Goal: Task Accomplishment & Management: Use online tool/utility

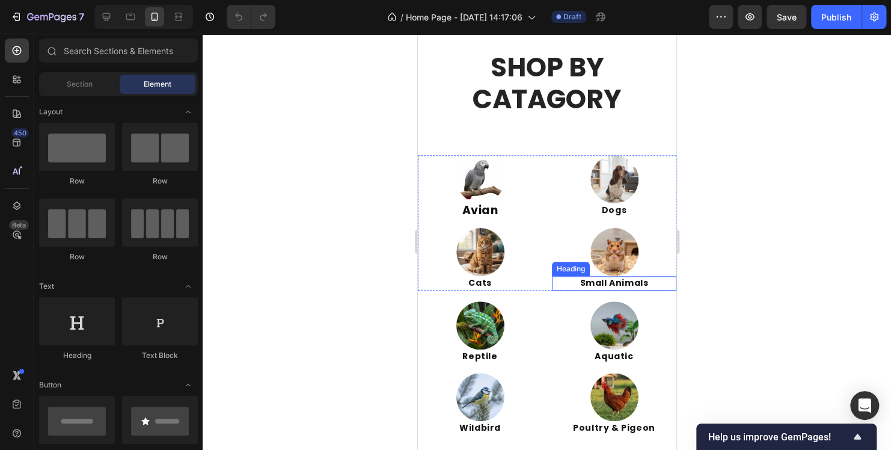
scroll to position [421, 0]
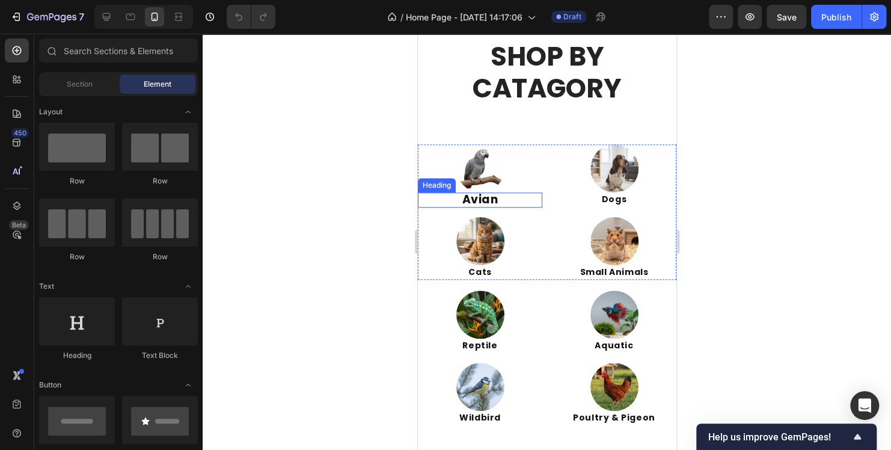
click at [483, 197] on strong "Avian" at bounding box center [480, 199] width 36 height 16
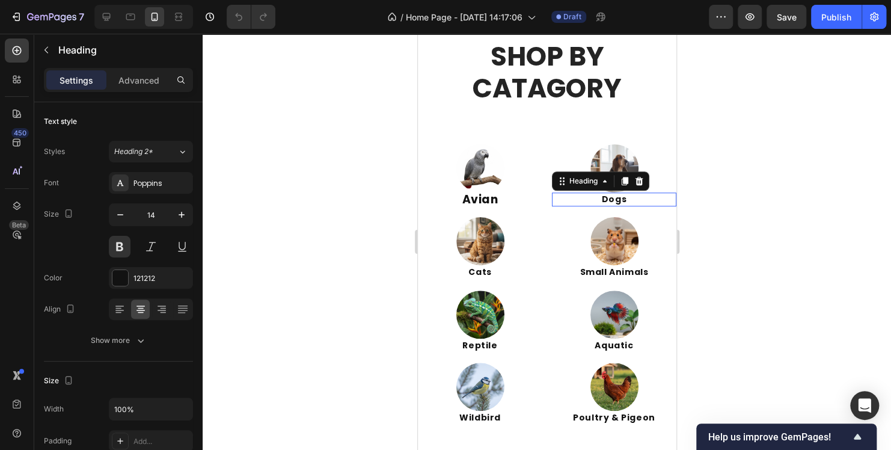
click at [591, 199] on h2 "Dogs" at bounding box center [613, 199] width 124 height 14
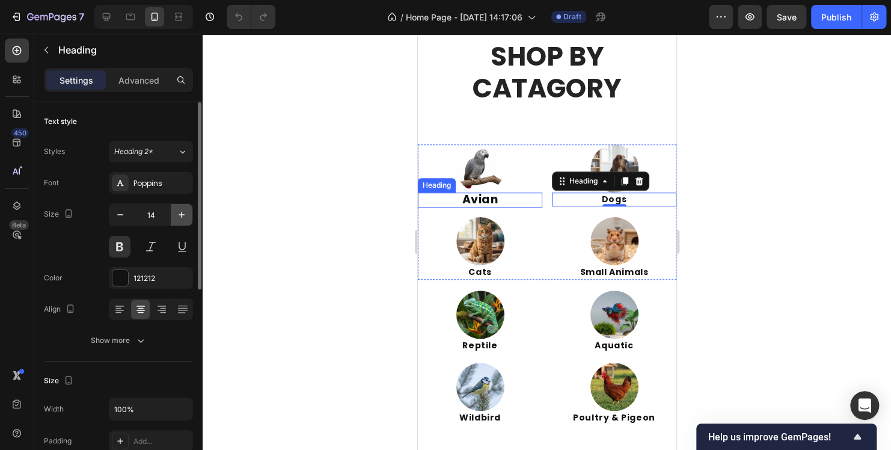
click at [179, 214] on icon "button" at bounding box center [182, 215] width 6 height 6
click at [179, 215] on icon "button" at bounding box center [182, 215] width 12 height 12
type input "17"
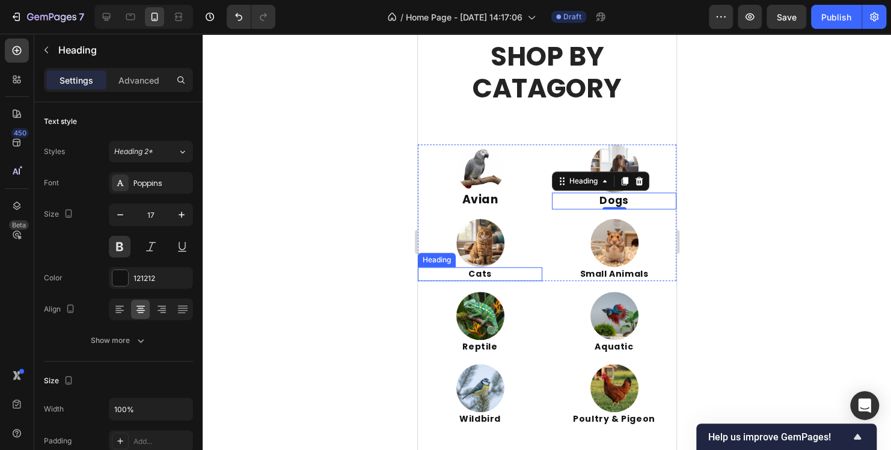
click at [507, 275] on h2 "Cats" at bounding box center [479, 274] width 124 height 14
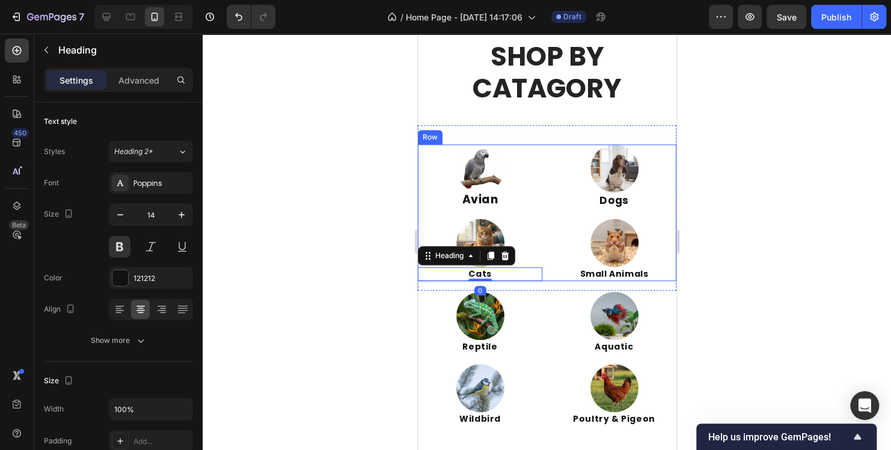
click at [504, 207] on div "Image Avian Heading" at bounding box center [479, 176] width 124 height 65
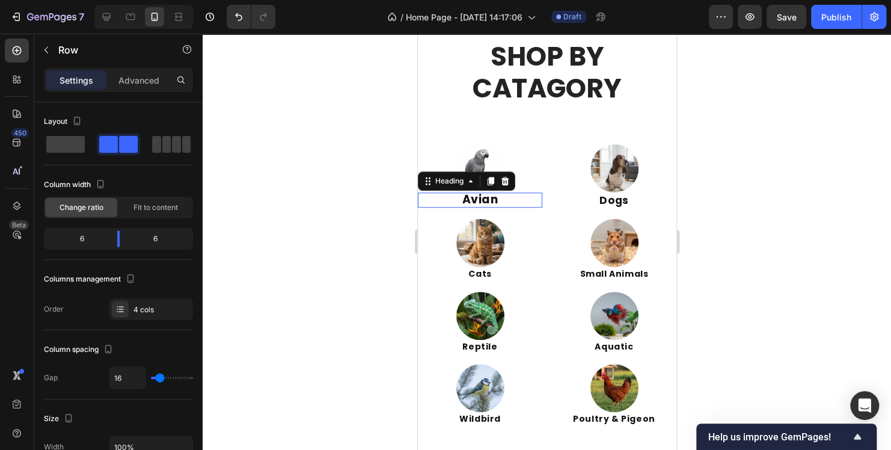
click at [488, 198] on strong "Avian" at bounding box center [480, 199] width 36 height 16
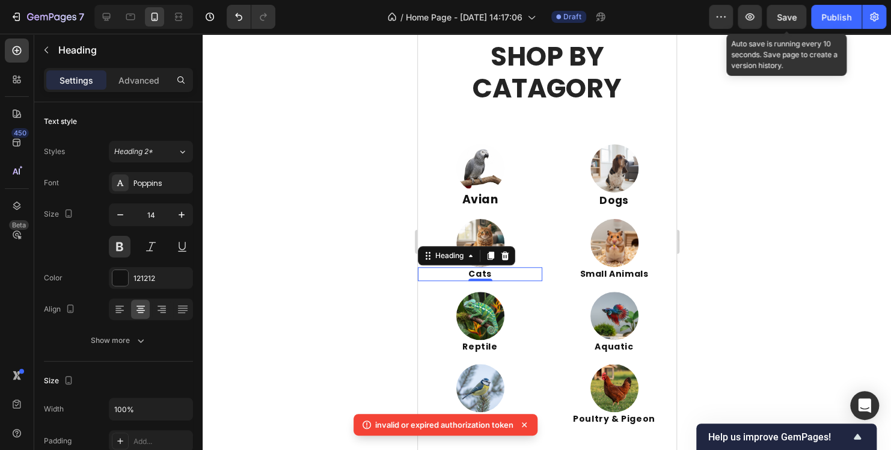
drag, startPoint x: 63, startPoint y: 238, endPoint x: 789, endPoint y: 20, distance: 757.6
click at [789, 20] on span "Save" at bounding box center [787, 17] width 20 height 10
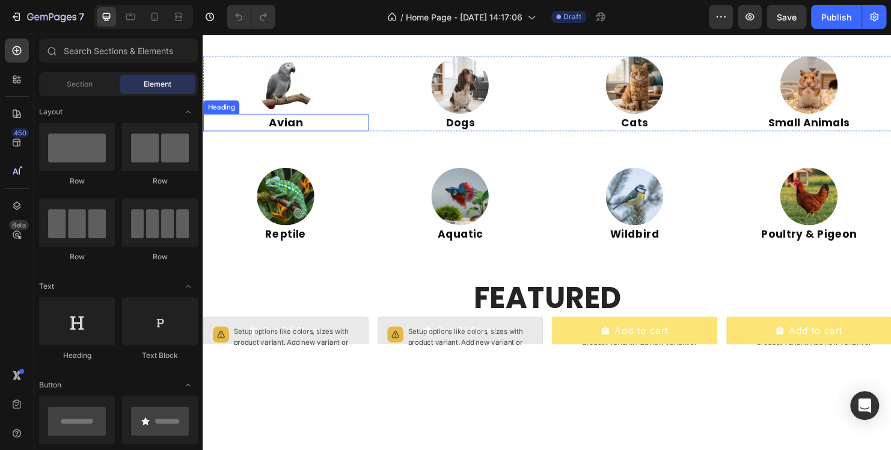
scroll to position [361, 0]
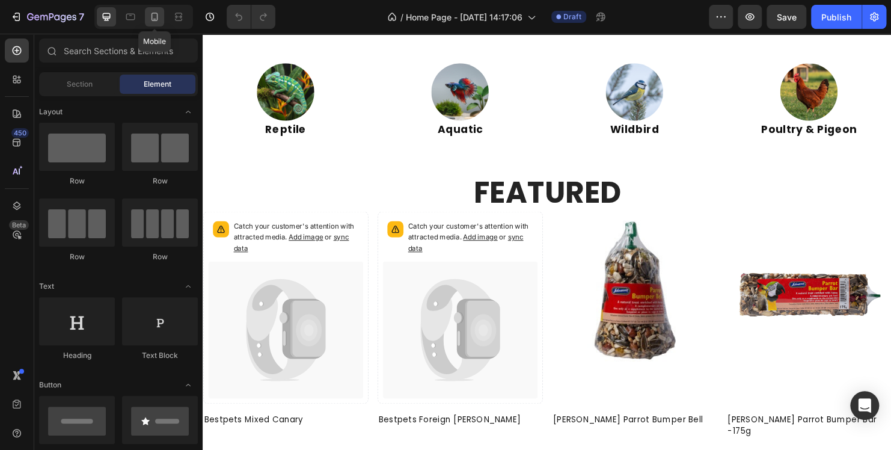
click at [157, 22] on icon at bounding box center [155, 17] width 12 height 12
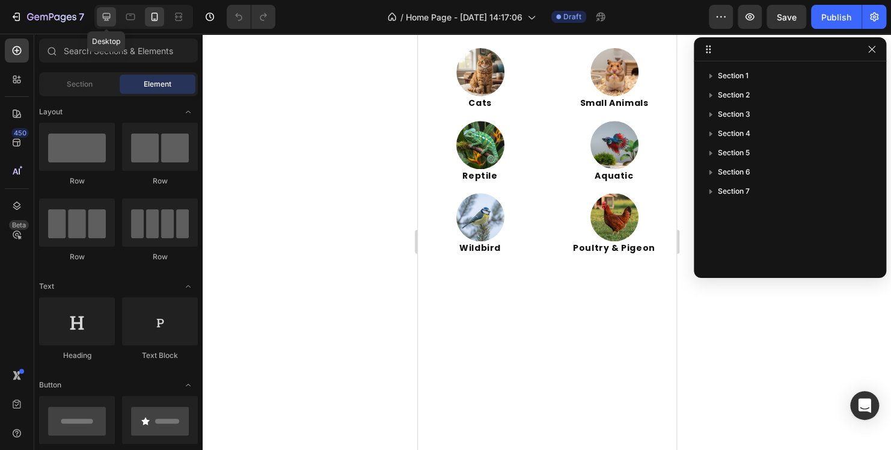
click at [109, 18] on icon at bounding box center [106, 17] width 12 height 12
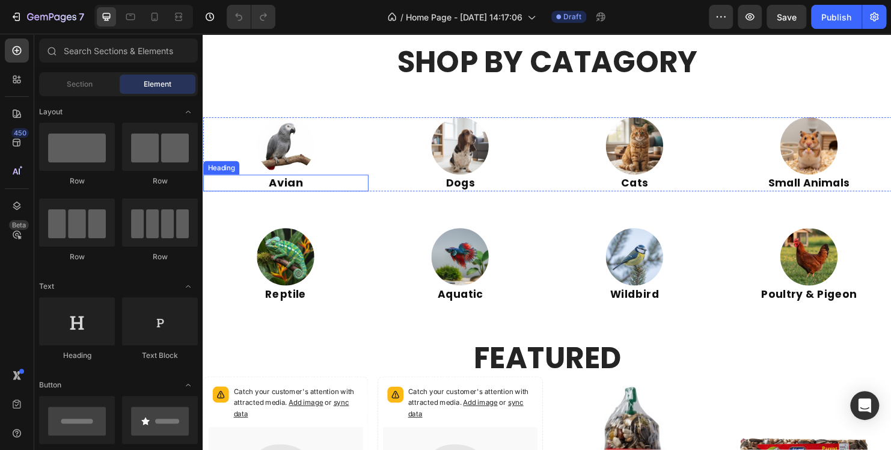
click at [303, 194] on strong "Avian" at bounding box center [289, 190] width 36 height 16
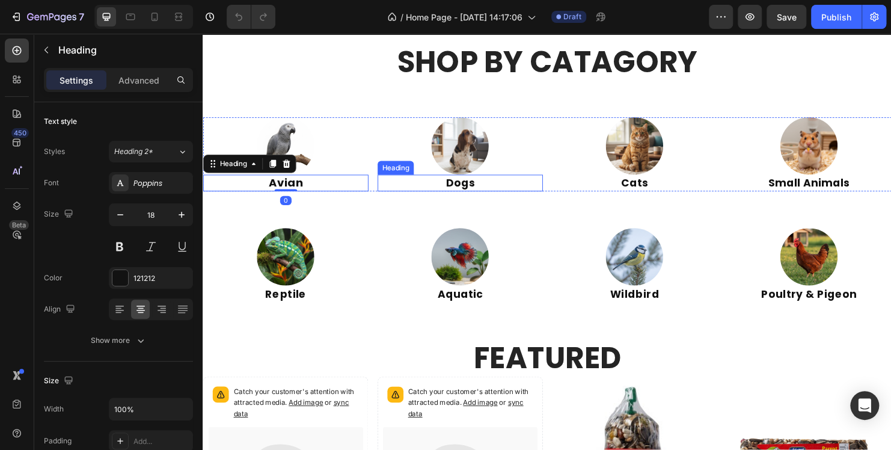
click at [471, 191] on h2 "Dogs" at bounding box center [471, 190] width 173 height 17
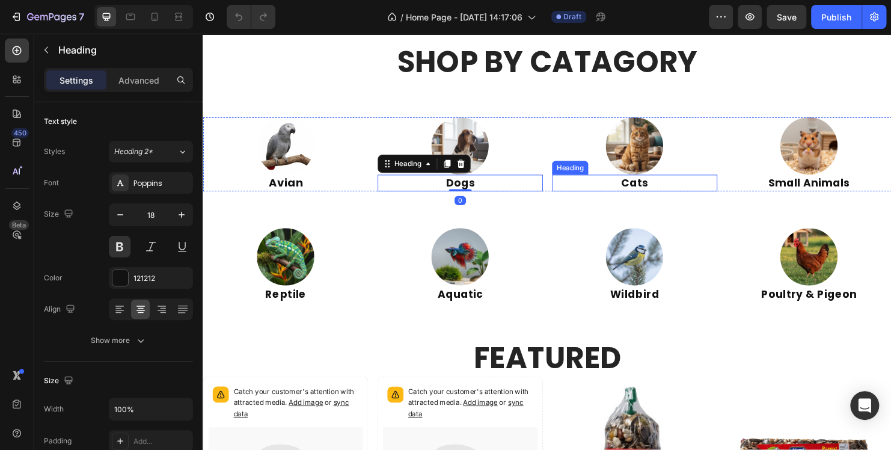
click at [634, 191] on h2 "Cats" at bounding box center [654, 190] width 173 height 17
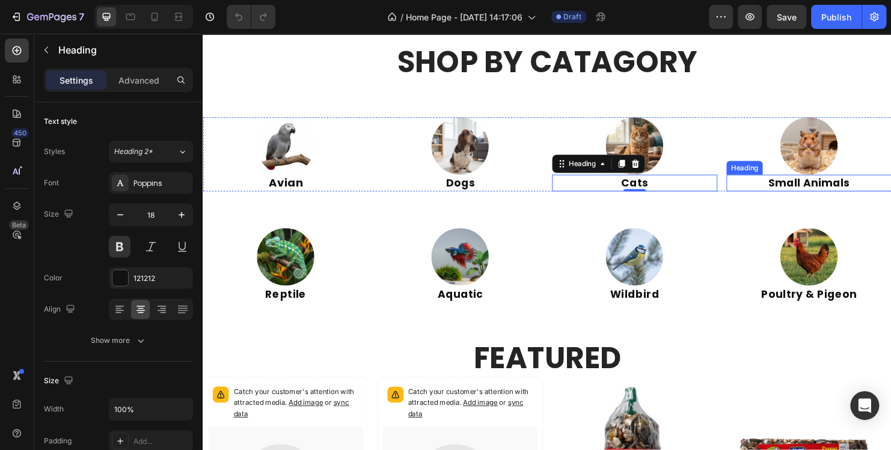
click at [791, 186] on h2 "Small Animals" at bounding box center [837, 190] width 173 height 17
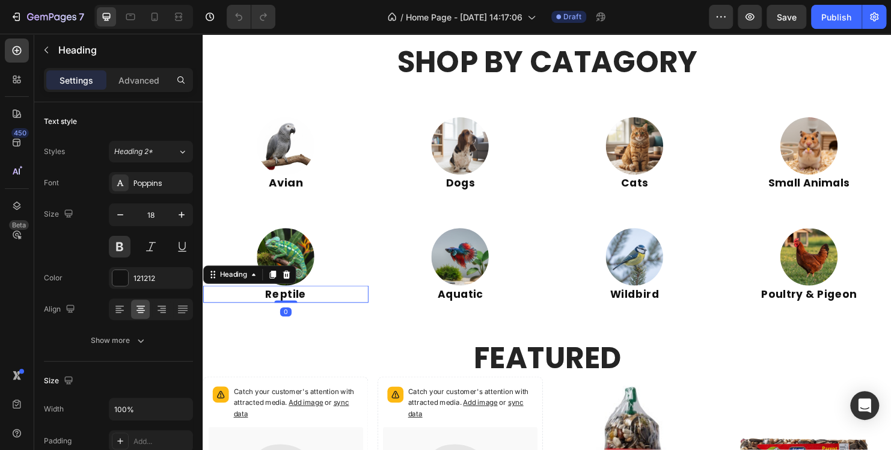
click at [284, 310] on h2 "Reptile" at bounding box center [289, 306] width 173 height 17
click at [150, 14] on icon at bounding box center [155, 17] width 12 height 12
type input "14"
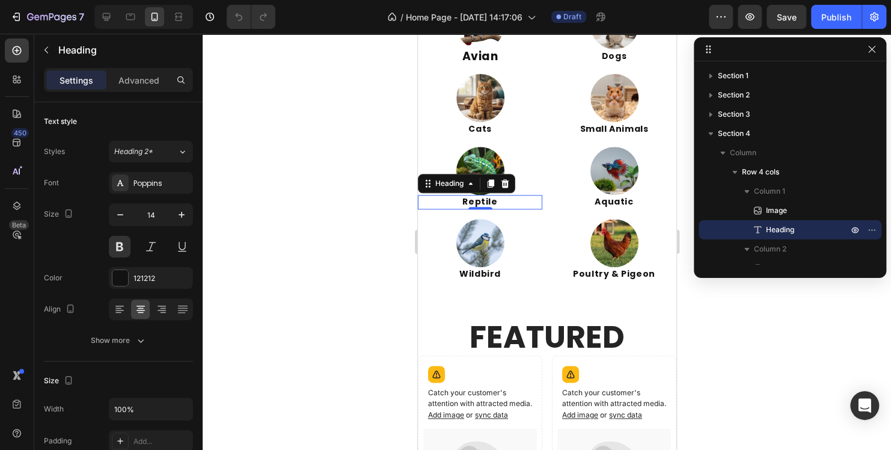
scroll to position [447, 0]
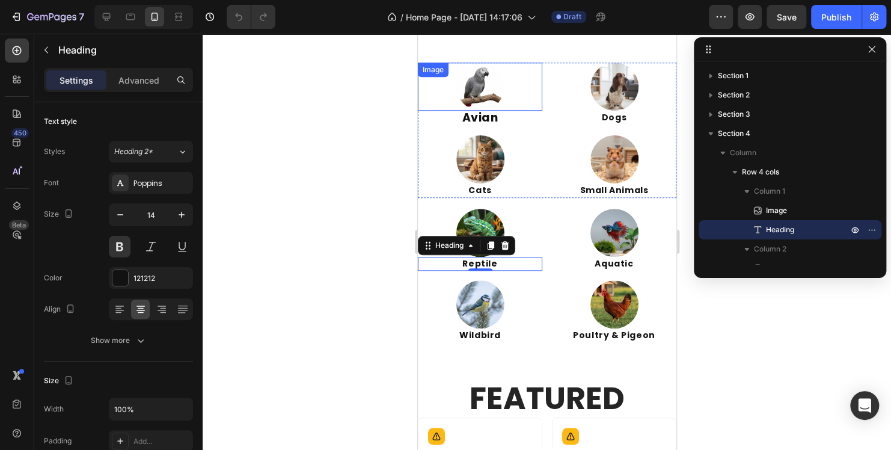
click at [483, 89] on img at bounding box center [480, 87] width 48 height 48
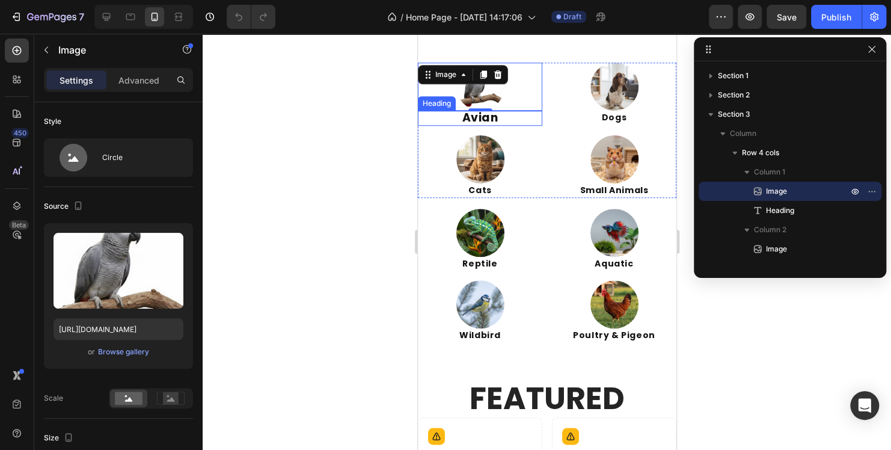
click at [503, 121] on h2 "Avian" at bounding box center [479, 119] width 124 height 16
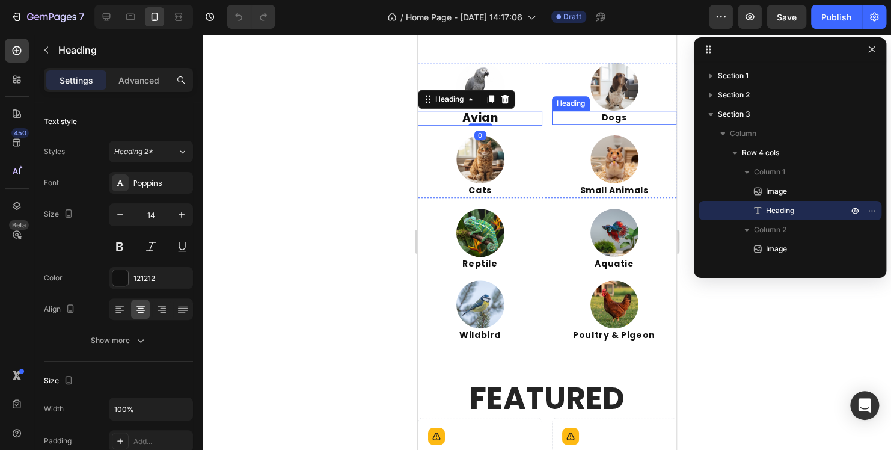
click at [583, 113] on h2 "Dogs" at bounding box center [613, 118] width 124 height 14
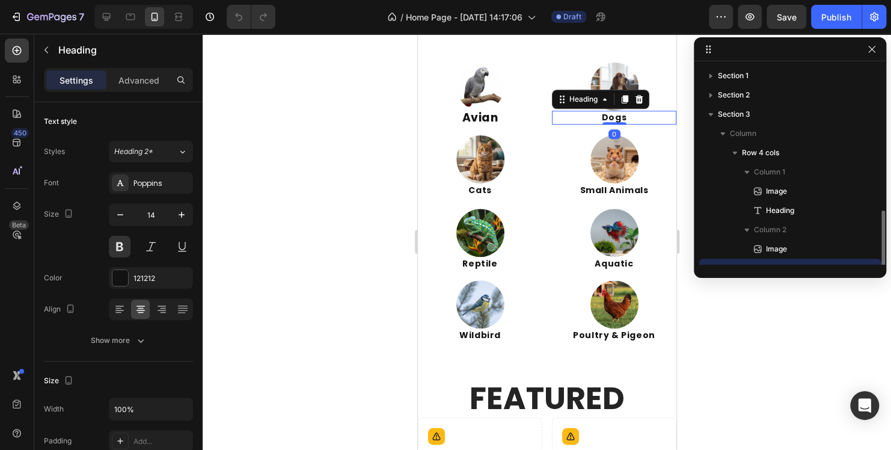
scroll to position [112, 0]
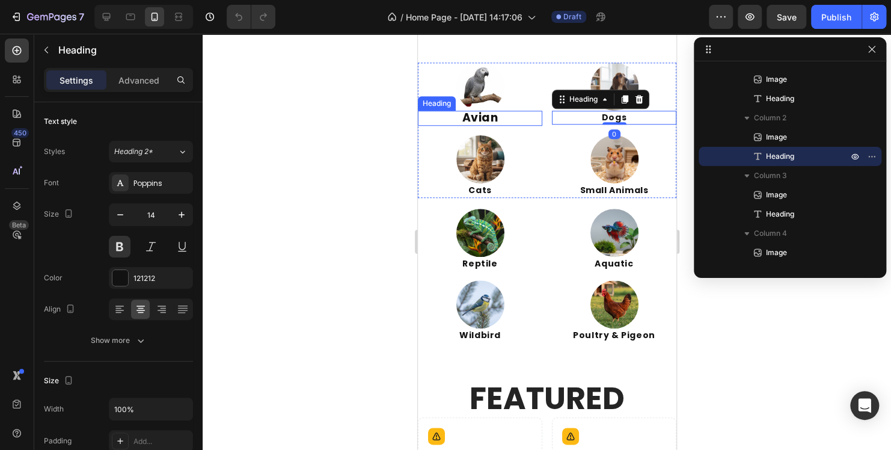
click at [500, 114] on h2 "Avian" at bounding box center [479, 119] width 124 height 16
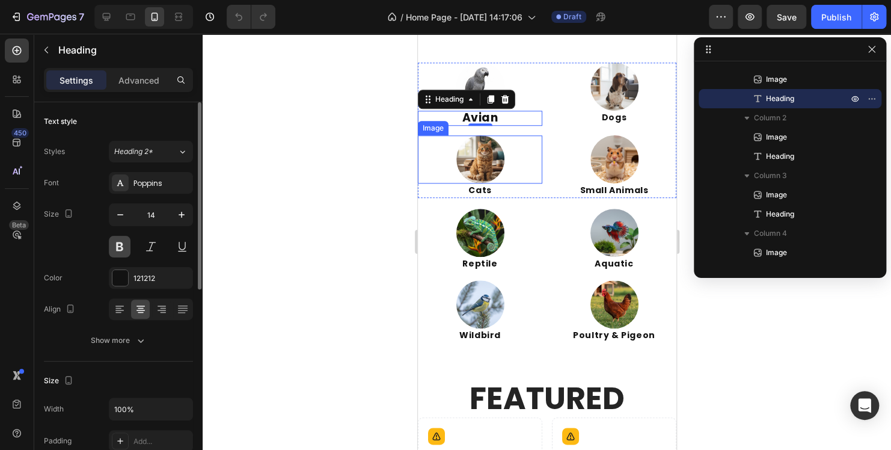
click at [117, 245] on button at bounding box center [120, 247] width 22 height 22
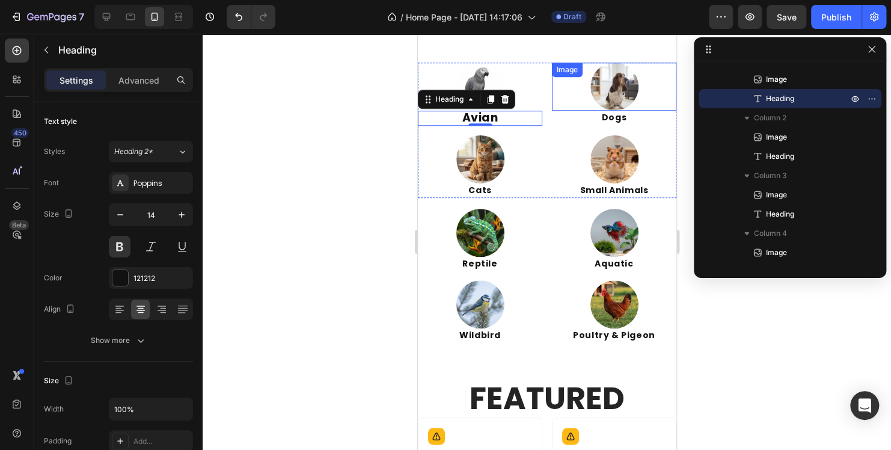
click at [614, 109] on div at bounding box center [613, 87] width 124 height 48
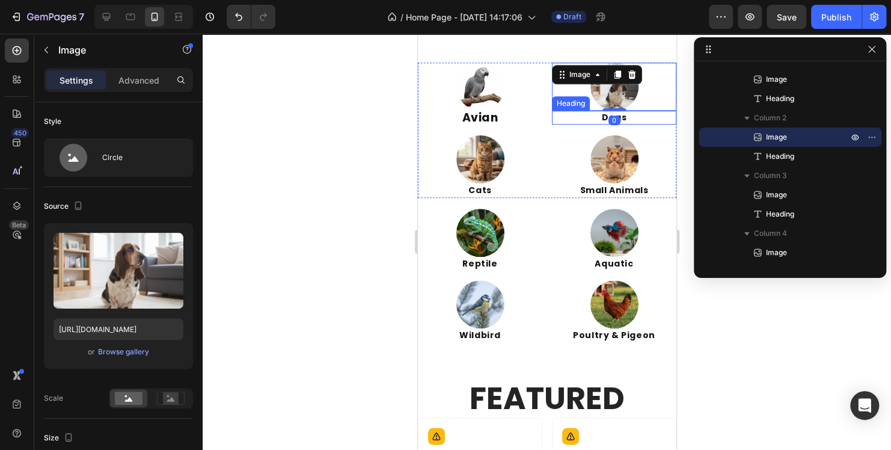
click at [615, 114] on h2 "Dogs" at bounding box center [613, 118] width 124 height 14
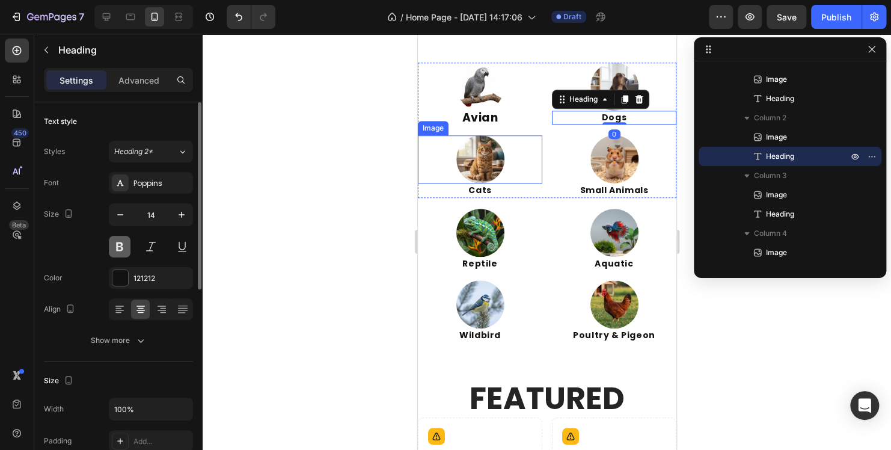
click at [121, 248] on button at bounding box center [120, 247] width 22 height 22
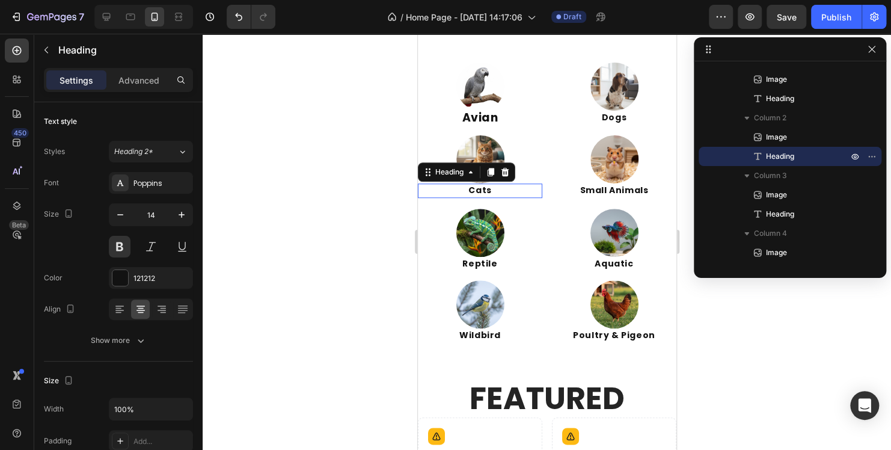
click at [471, 186] on h2 "Cats" at bounding box center [479, 190] width 124 height 14
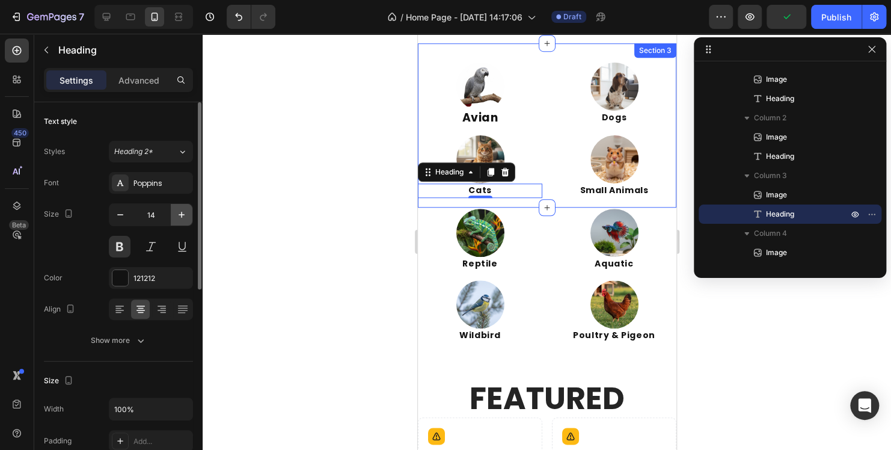
click at [181, 216] on icon "button" at bounding box center [182, 215] width 12 height 12
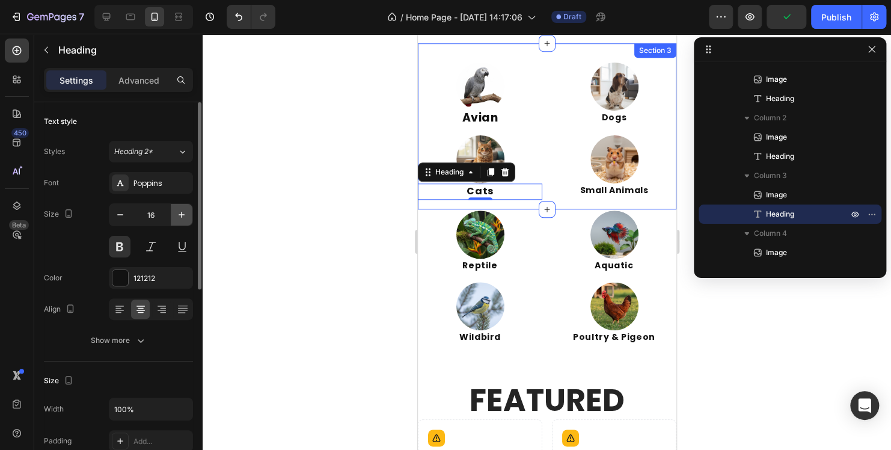
click at [181, 216] on icon "button" at bounding box center [182, 215] width 12 height 12
type input "18"
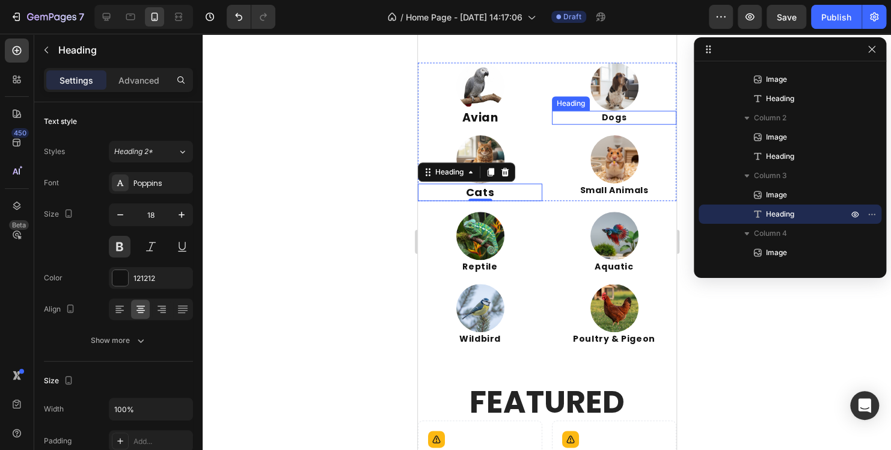
click at [617, 117] on h2 "Dogs" at bounding box center [613, 118] width 124 height 14
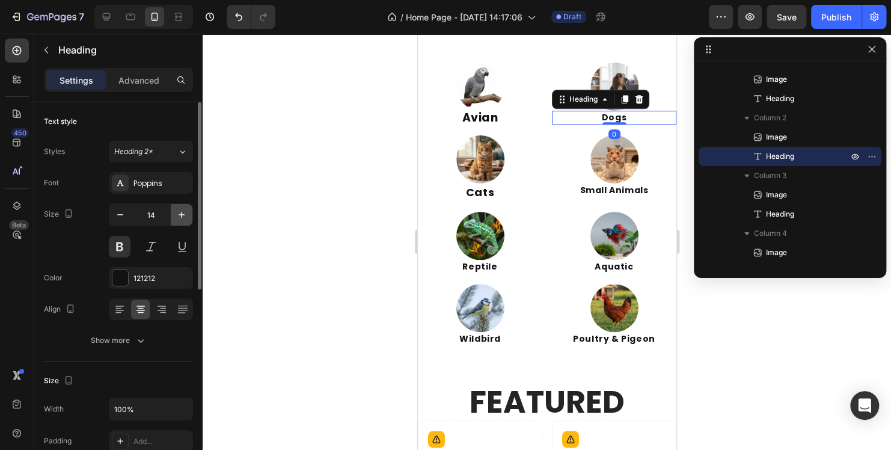
click at [178, 216] on icon "button" at bounding box center [182, 215] width 12 height 12
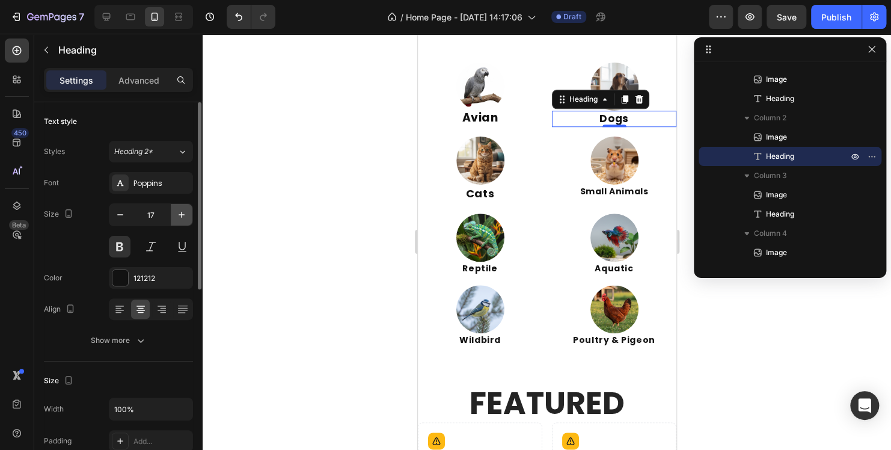
click at [178, 216] on icon "button" at bounding box center [182, 215] width 12 height 12
click at [180, 218] on icon "button" at bounding box center [182, 215] width 12 height 12
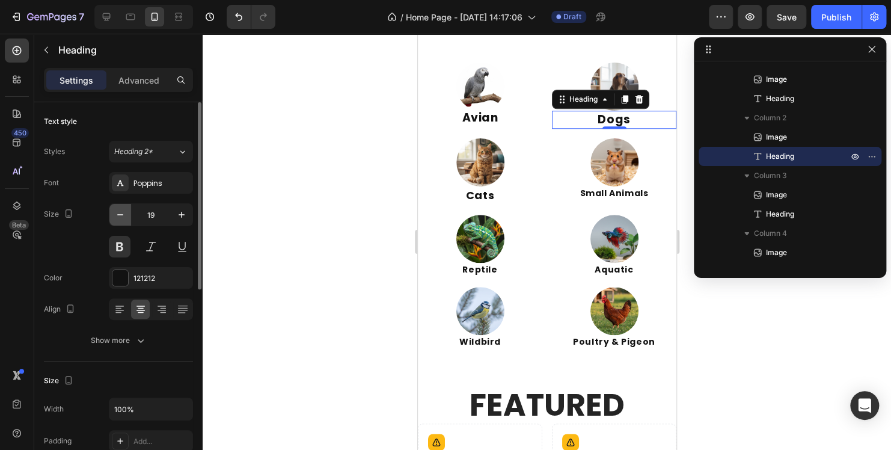
click at [123, 215] on icon "button" at bounding box center [120, 215] width 12 height 12
type input "18"
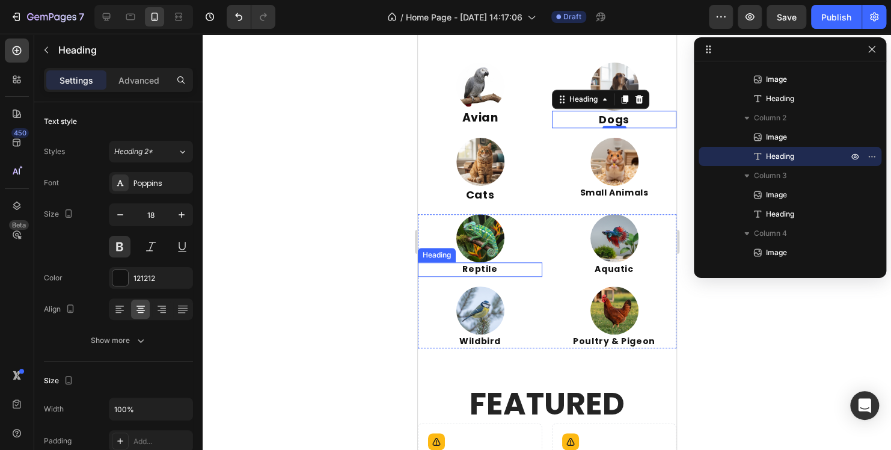
click at [468, 271] on h2 "Reptile" at bounding box center [479, 269] width 124 height 14
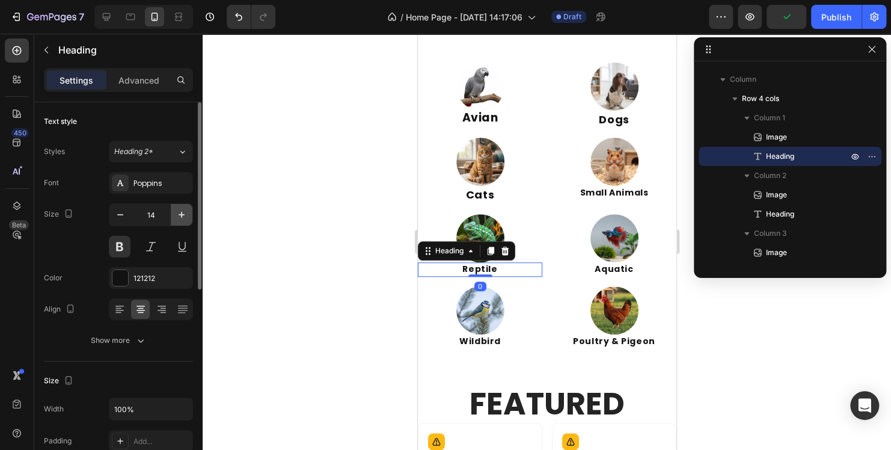
click at [186, 210] on icon "button" at bounding box center [182, 215] width 12 height 12
click at [187, 212] on icon "button" at bounding box center [182, 215] width 12 height 12
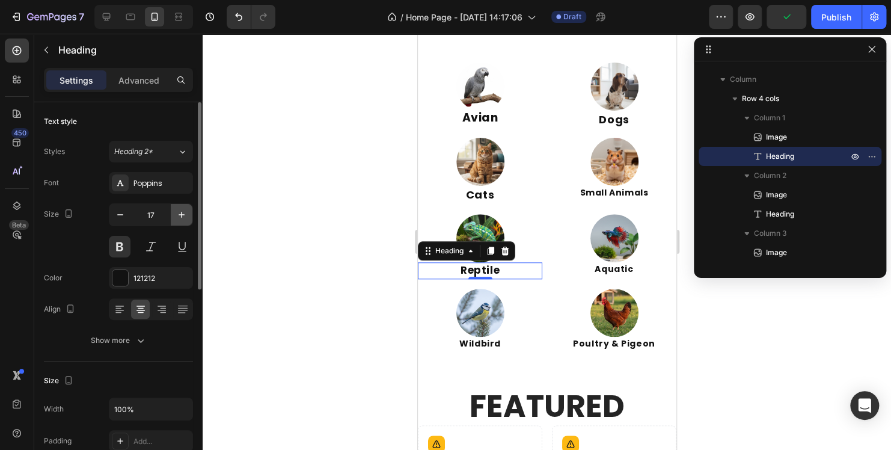
type input "18"
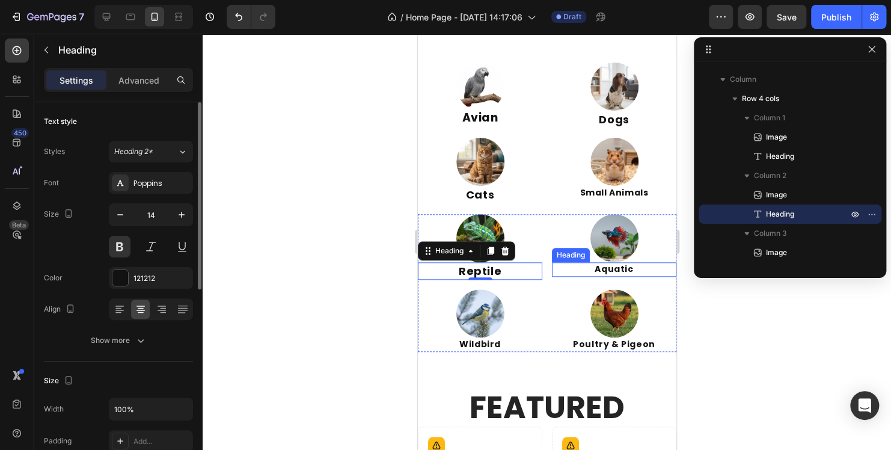
click at [586, 271] on h2 "Aquatic" at bounding box center [613, 269] width 124 height 14
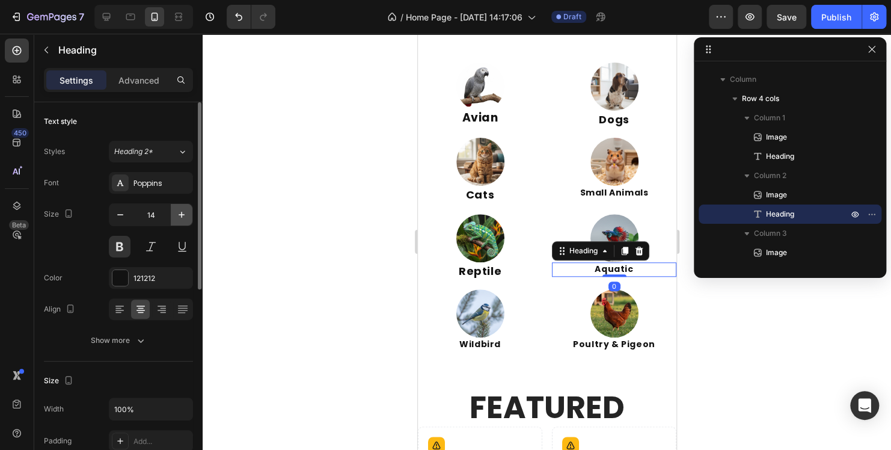
click at [176, 216] on icon "button" at bounding box center [182, 215] width 12 height 12
type input "18"
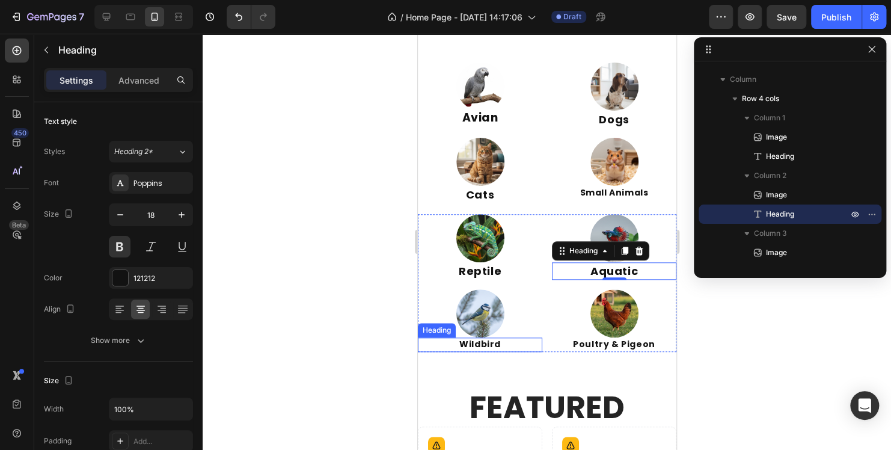
click at [474, 346] on h2 "Wildbird" at bounding box center [479, 344] width 124 height 14
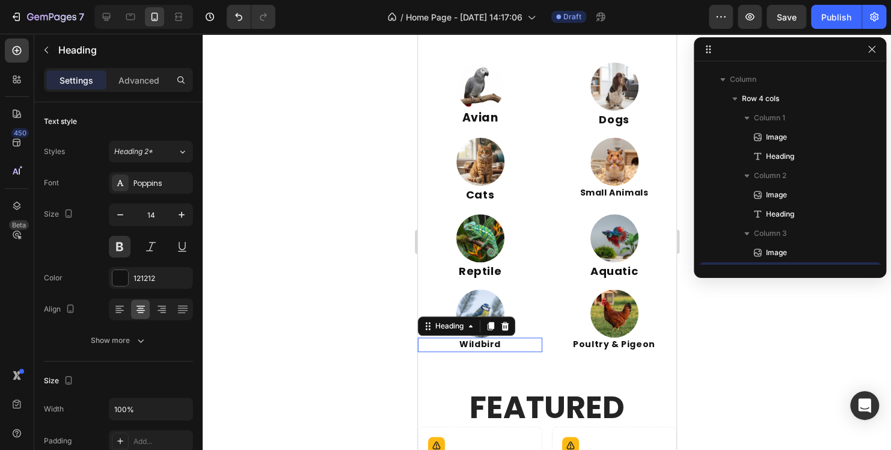
scroll to position [458, 0]
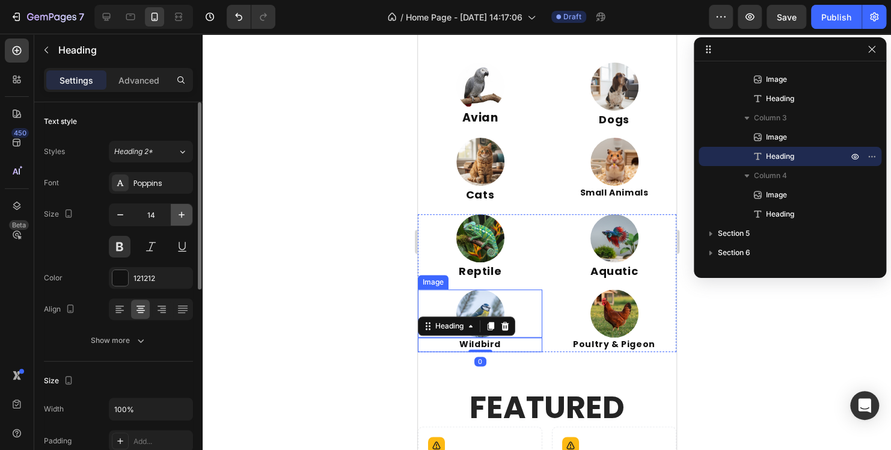
click at [180, 214] on icon "button" at bounding box center [182, 215] width 6 height 6
click at [180, 215] on icon "button" at bounding box center [182, 215] width 12 height 12
click at [182, 216] on icon "button" at bounding box center [182, 215] width 12 height 12
type input "18"
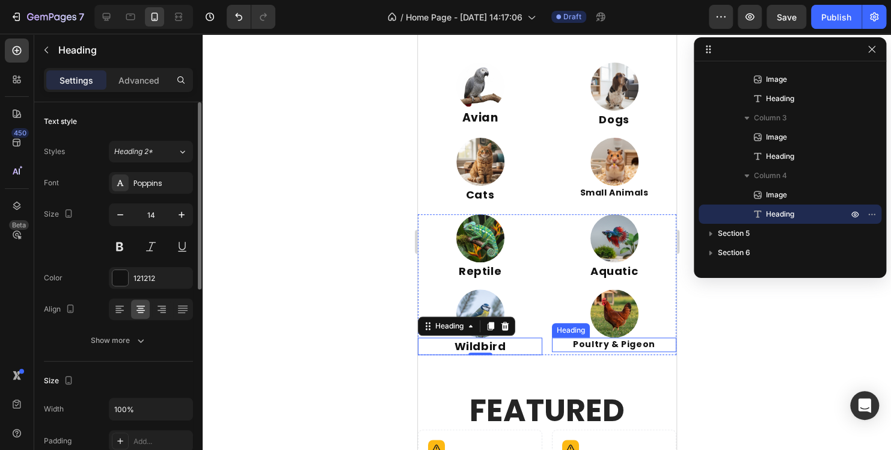
click at [584, 343] on strong "Poultry & Pigeon" at bounding box center [613, 344] width 82 height 12
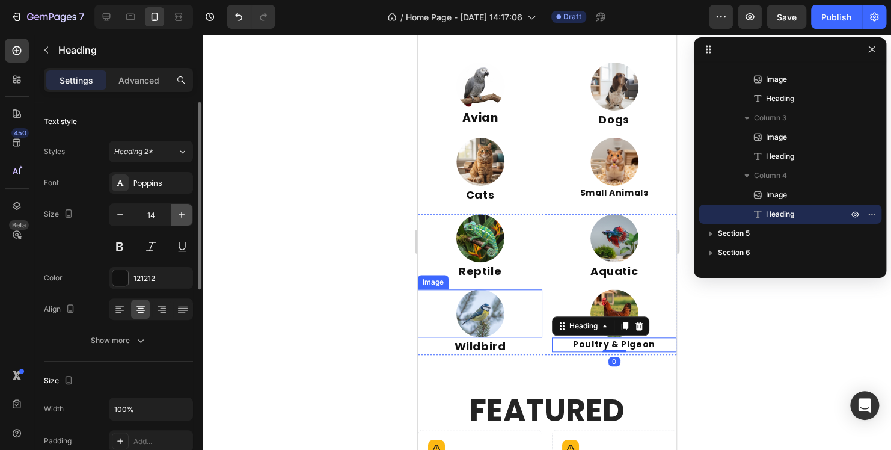
click at [186, 213] on icon "button" at bounding box center [182, 215] width 12 height 12
click at [187, 214] on icon "button" at bounding box center [182, 215] width 12 height 12
click at [188, 214] on button "button" at bounding box center [182, 215] width 22 height 22
type input "18"
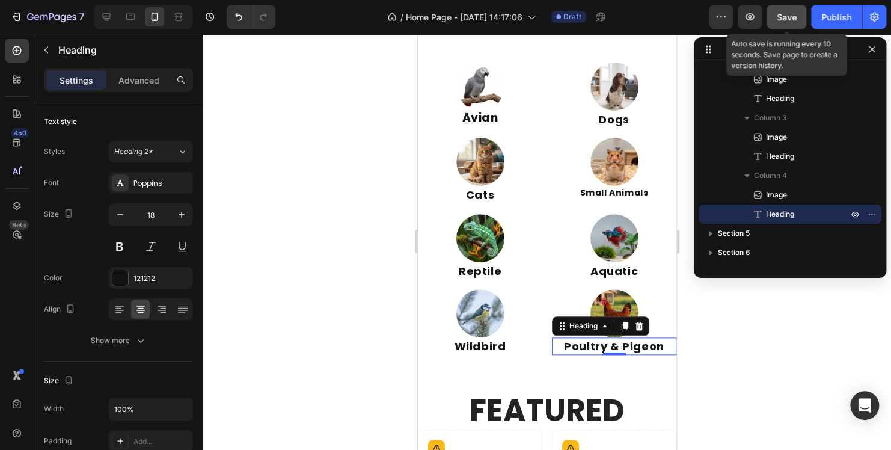
click at [794, 16] on span "Save" at bounding box center [787, 17] width 20 height 10
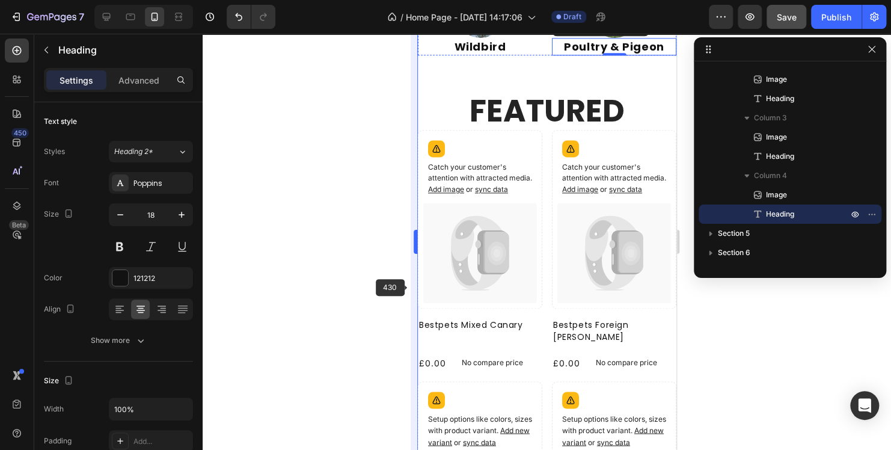
scroll to position [747, 0]
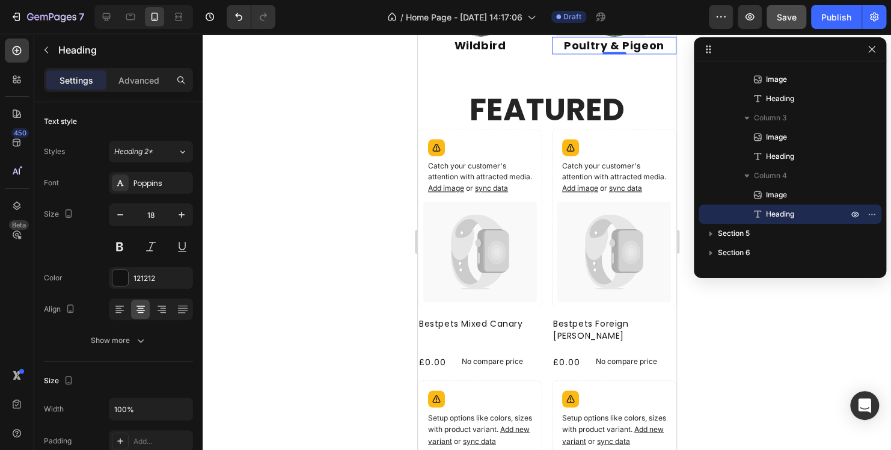
click at [872, 48] on icon "button" at bounding box center [872, 49] width 10 height 10
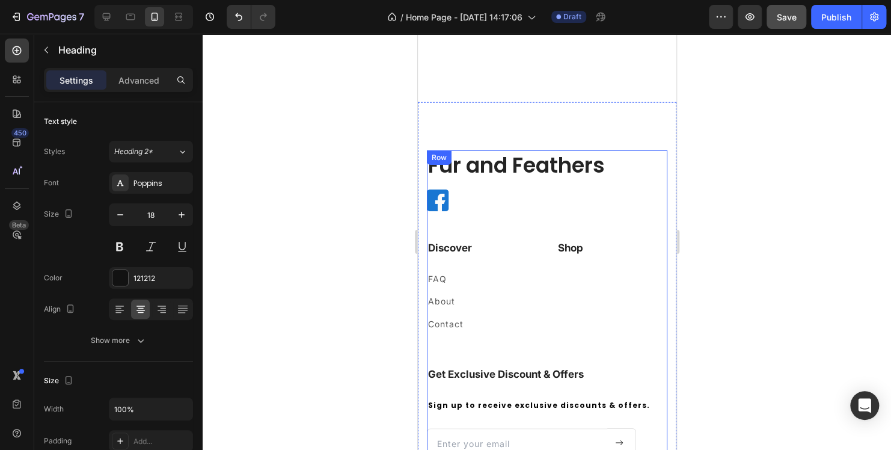
scroll to position [1709, 0]
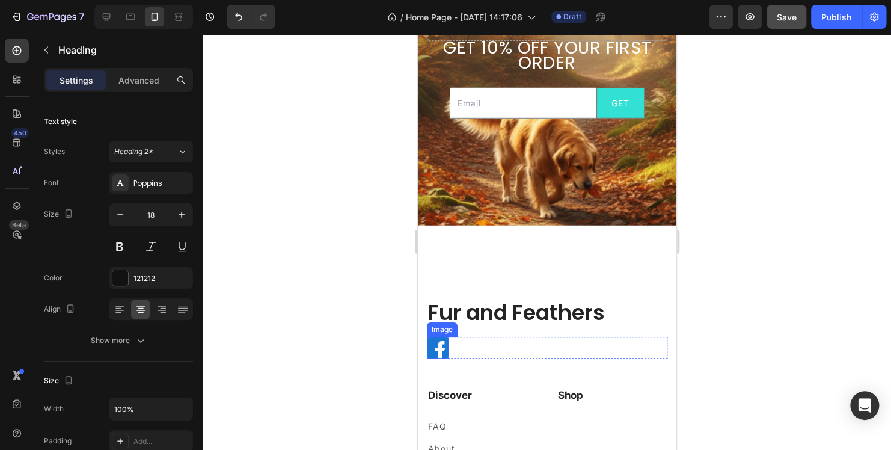
click at [432, 355] on img at bounding box center [437, 348] width 22 height 22
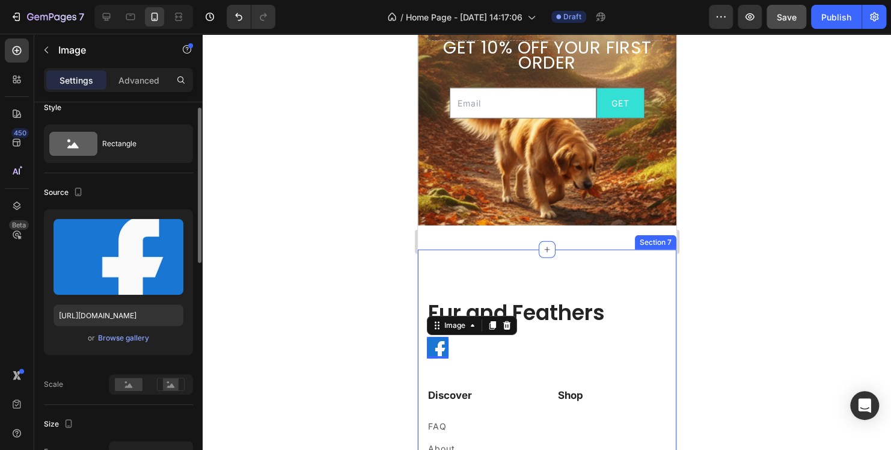
scroll to position [0, 0]
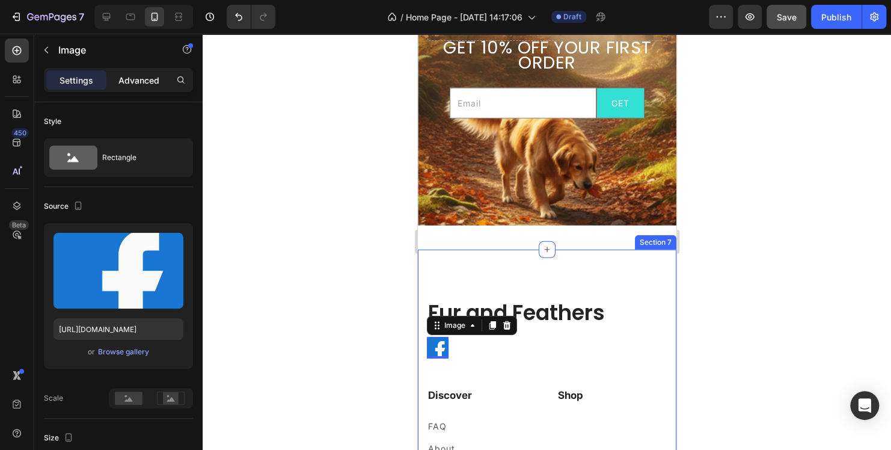
click at [146, 74] on p "Advanced" at bounding box center [138, 80] width 41 height 13
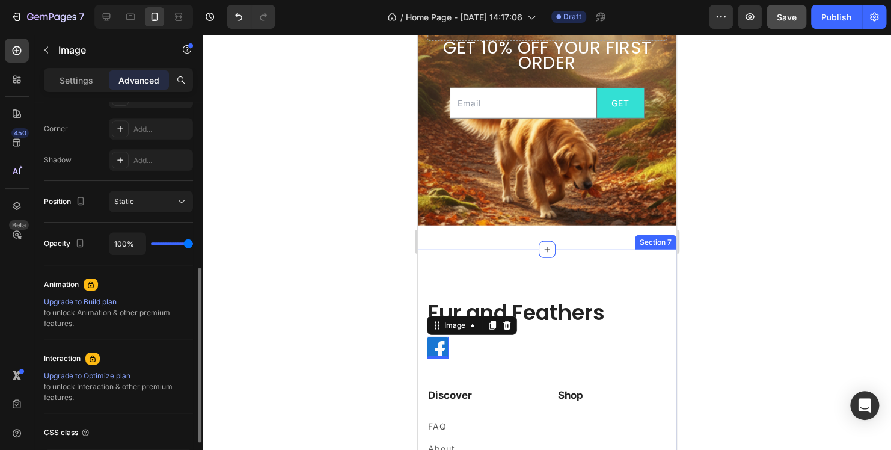
scroll to position [452, 0]
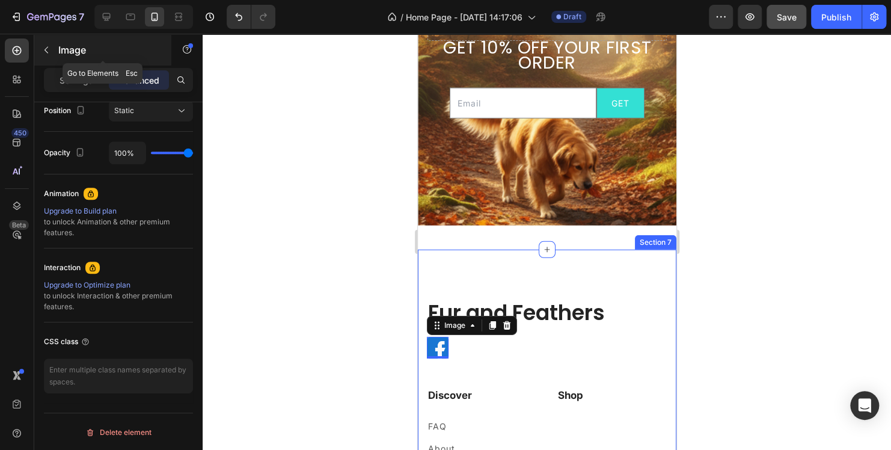
click at [48, 54] on icon "button" at bounding box center [46, 50] width 10 height 10
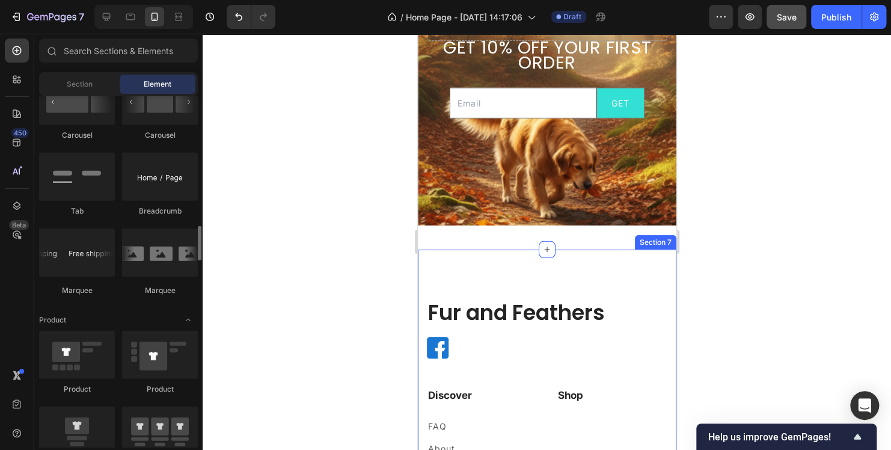
scroll to position [1383, 0]
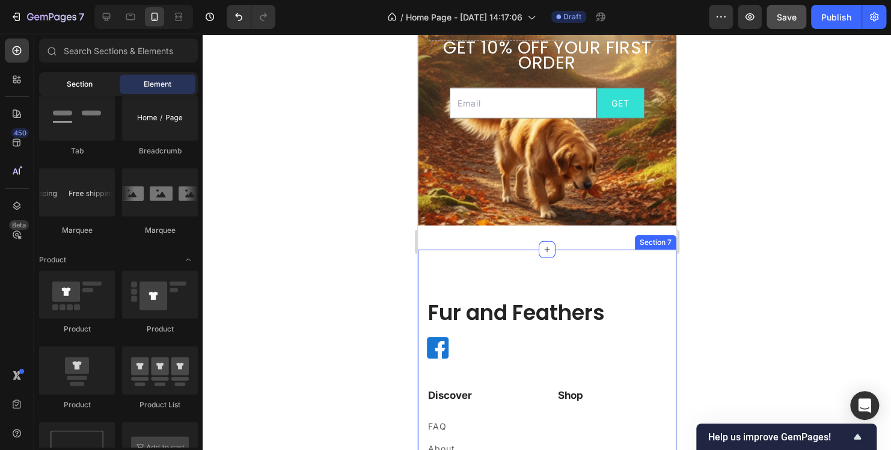
click at [78, 88] on span "Section" at bounding box center [80, 84] width 26 height 11
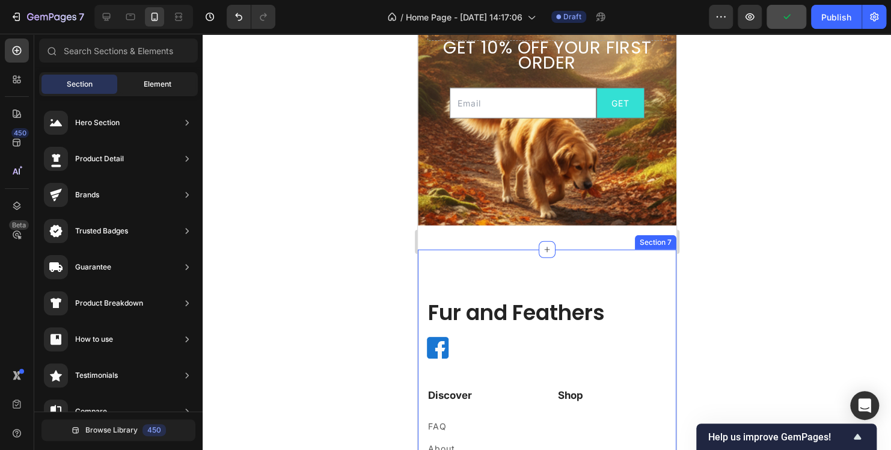
click at [139, 82] on div "Element" at bounding box center [158, 84] width 76 height 19
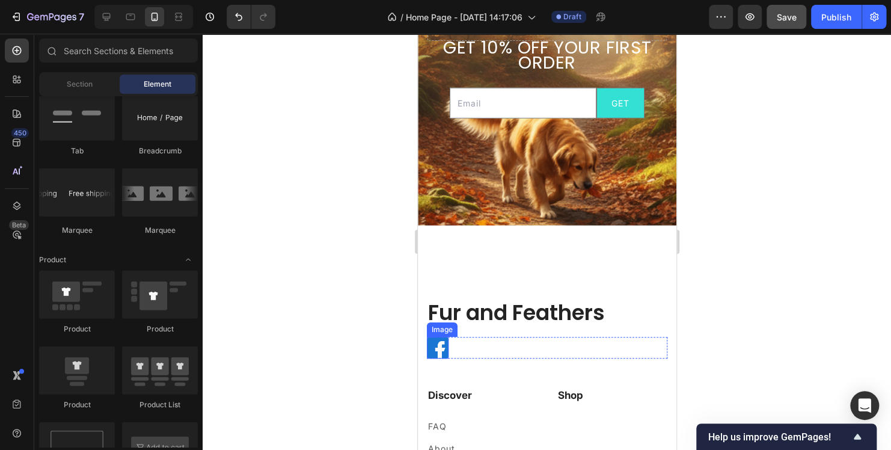
click at [432, 351] on img at bounding box center [437, 348] width 22 height 22
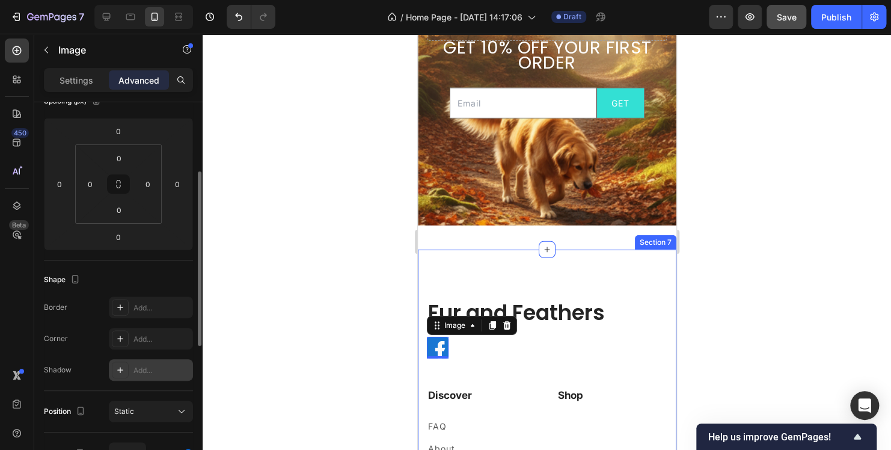
scroll to position [0, 0]
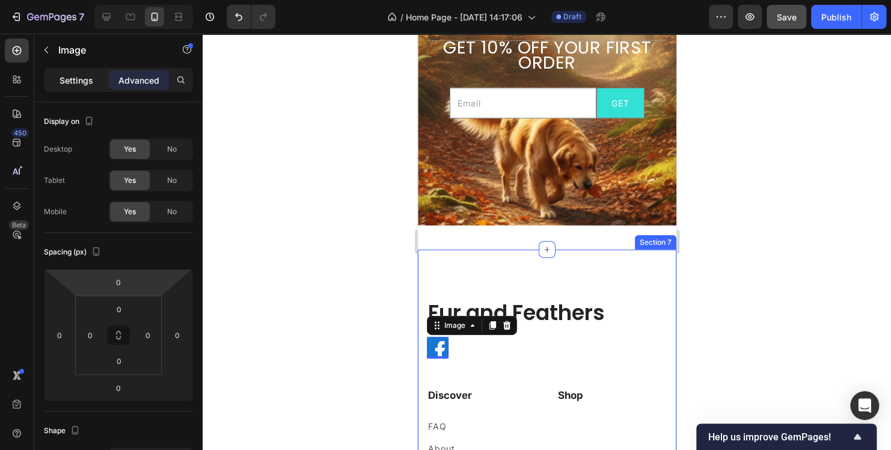
click at [70, 79] on p "Settings" at bounding box center [77, 80] width 34 height 13
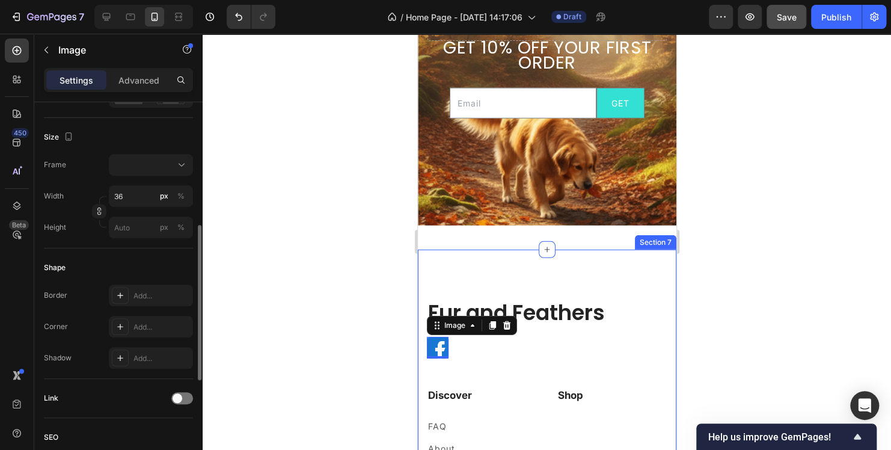
scroll to position [361, 0]
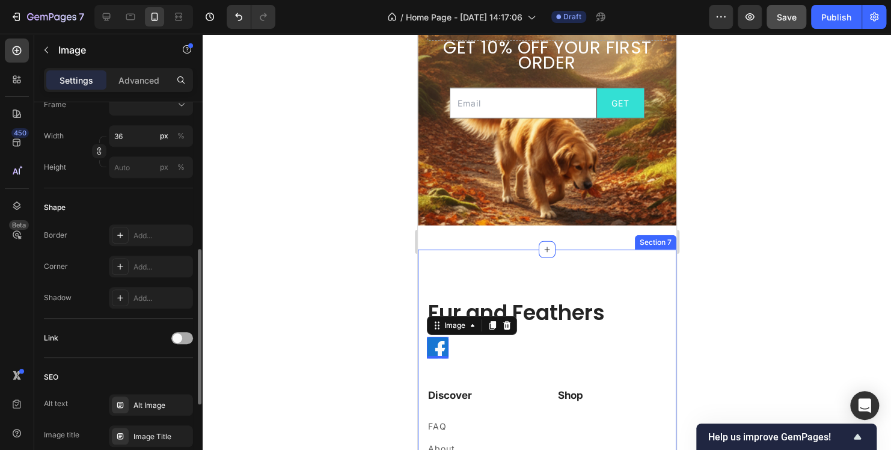
click at [179, 334] on span at bounding box center [178, 338] width 10 height 10
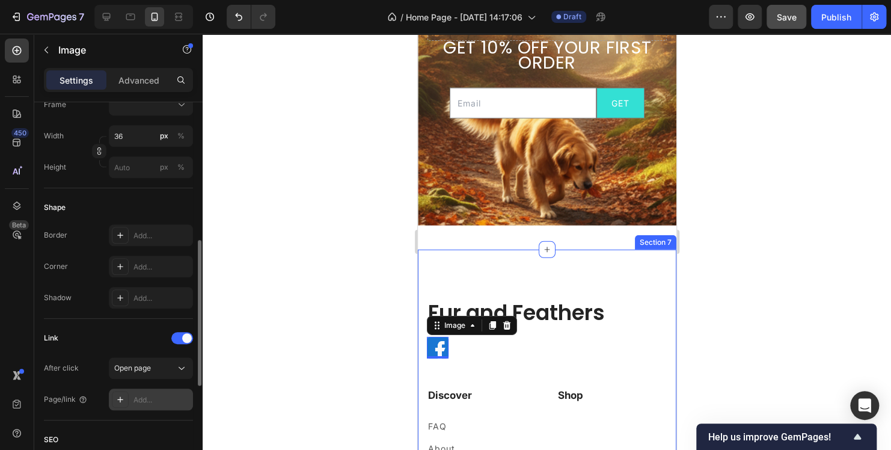
click at [139, 399] on div "Add..." at bounding box center [161, 399] width 57 height 11
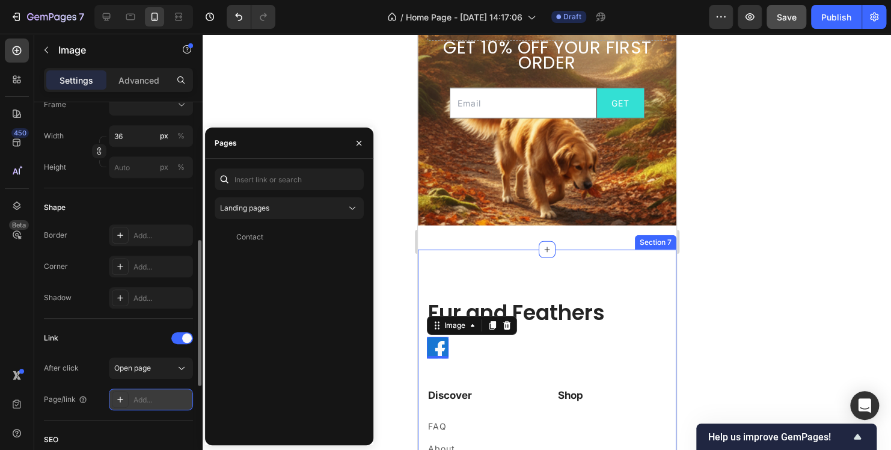
drag, startPoint x: 145, startPoint y: 397, endPoint x: 137, endPoint y: 397, distance: 7.8
click at [137, 397] on div "Add..." at bounding box center [161, 399] width 57 height 11
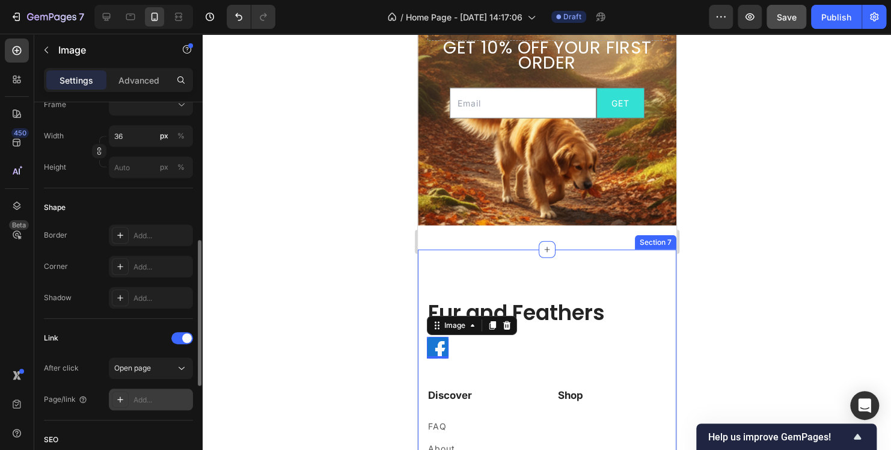
click at [133, 394] on div "Add..." at bounding box center [151, 399] width 84 height 22
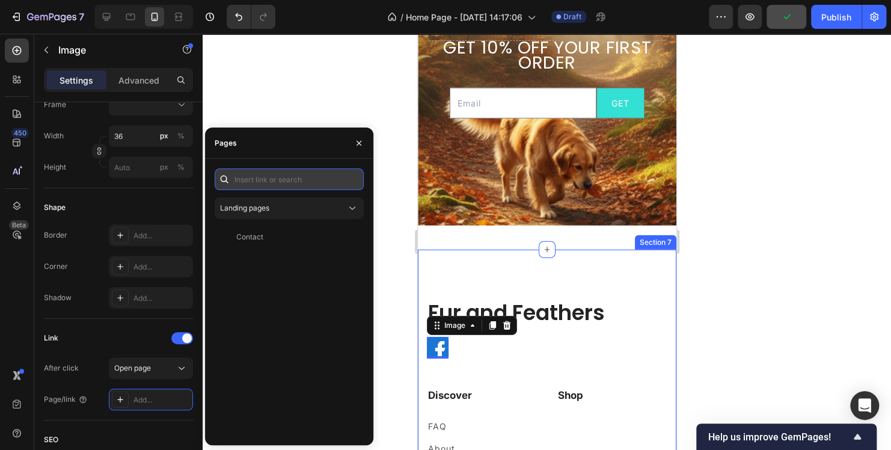
paste input "https://www.facebook.com/FurandFeathers2"
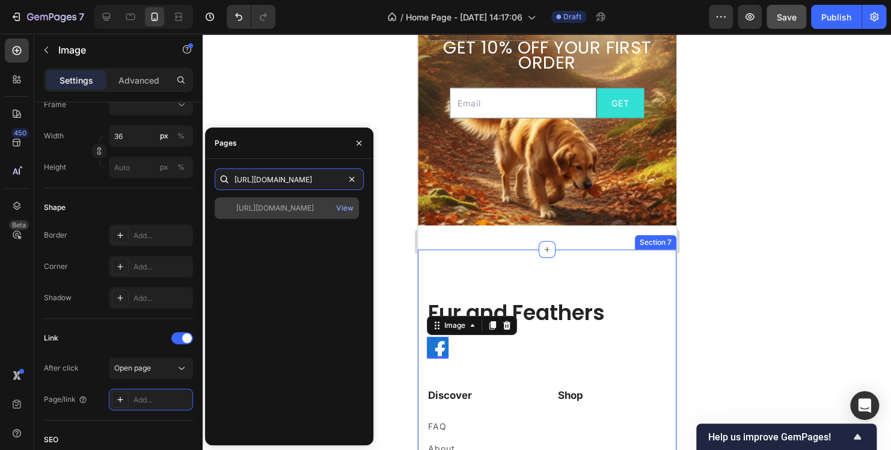
type input "https://www.facebook.com/FurandFeathers2"
click at [279, 214] on div "https://www.facebook.com/FurandFeathers2 View" at bounding box center [287, 208] width 144 height 22
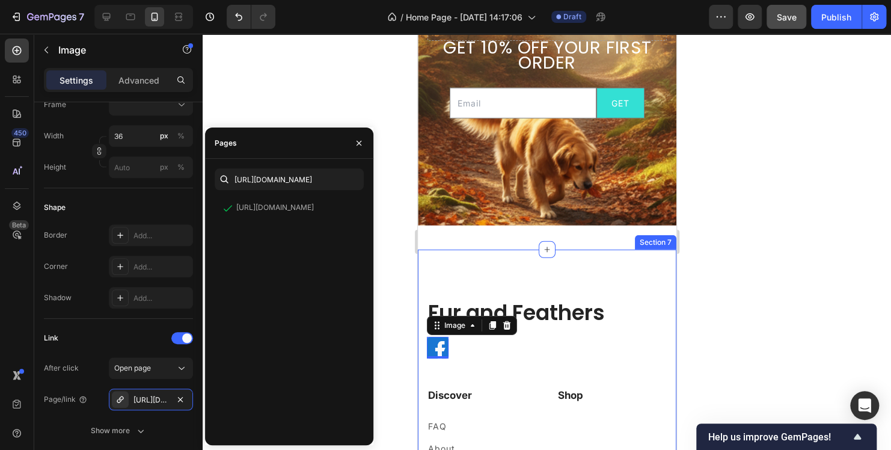
click at [357, 142] on icon "button" at bounding box center [359, 142] width 5 height 5
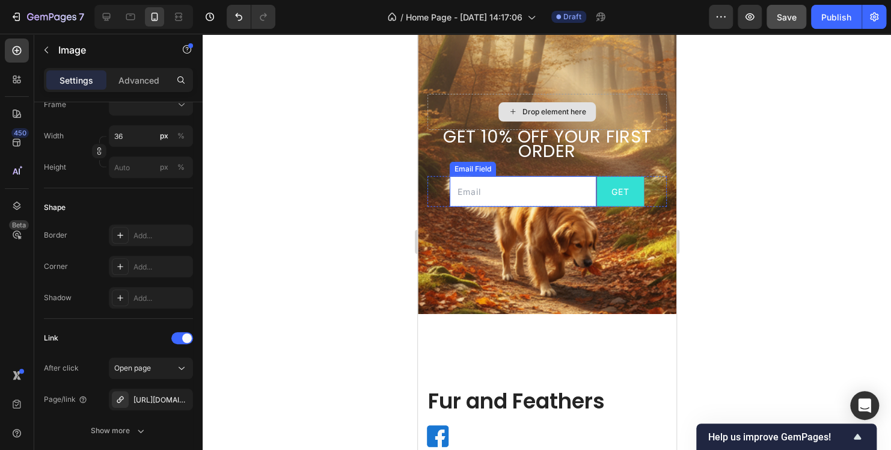
scroll to position [1589, 0]
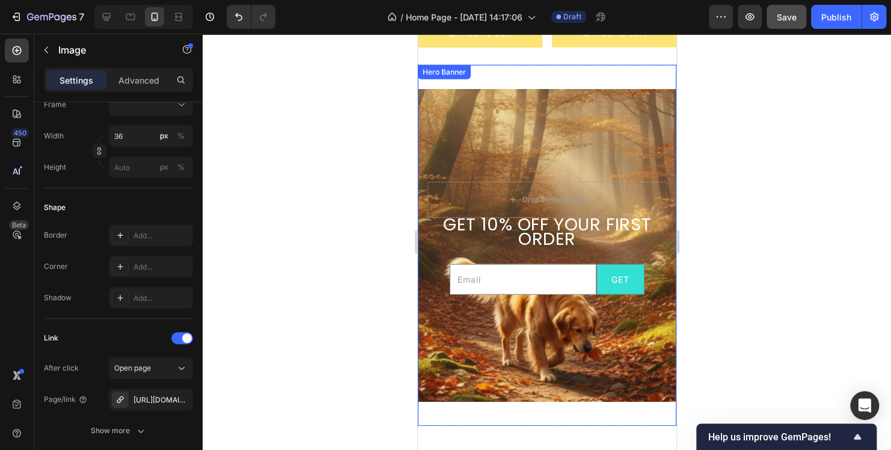
click at [483, 162] on div "Background Image" at bounding box center [546, 293] width 259 height 416
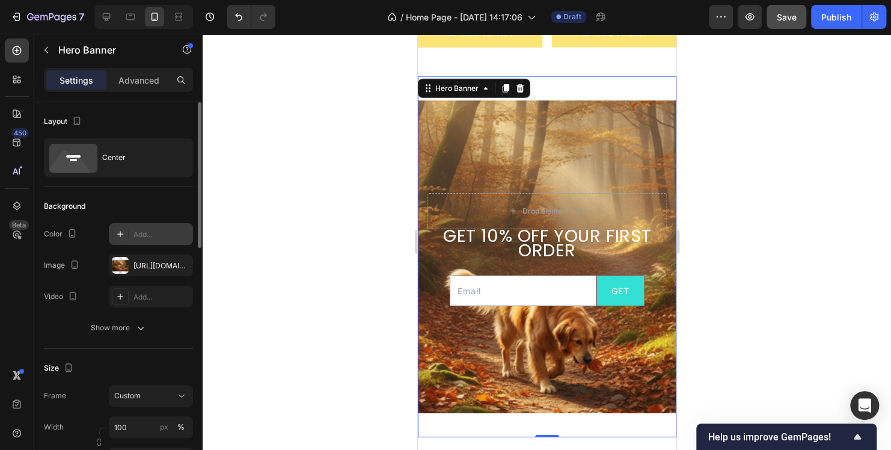
scroll to position [180, 0]
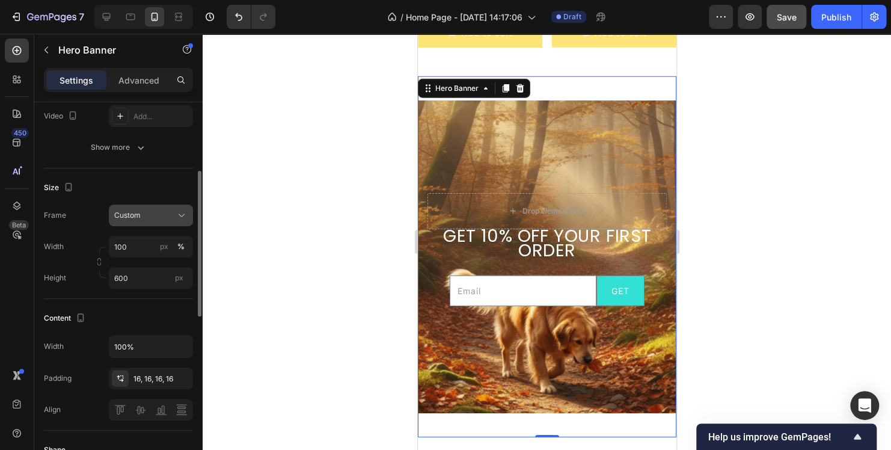
click at [164, 216] on div "Custom" at bounding box center [143, 215] width 59 height 11
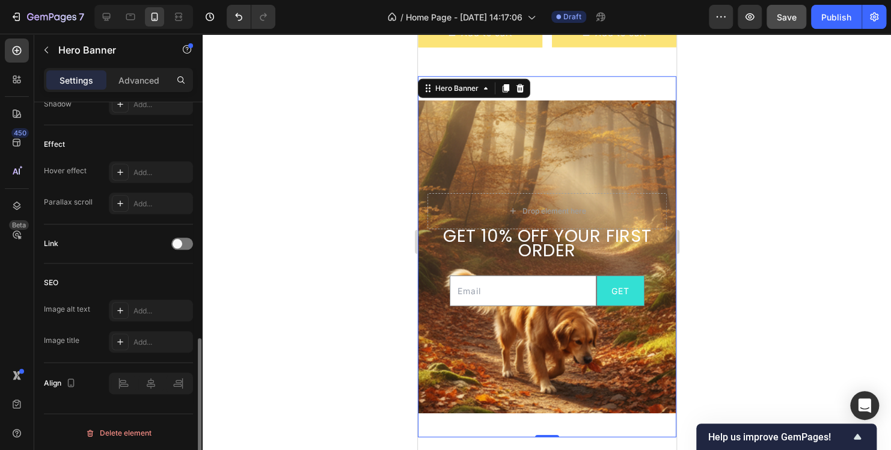
scroll to position [496, 0]
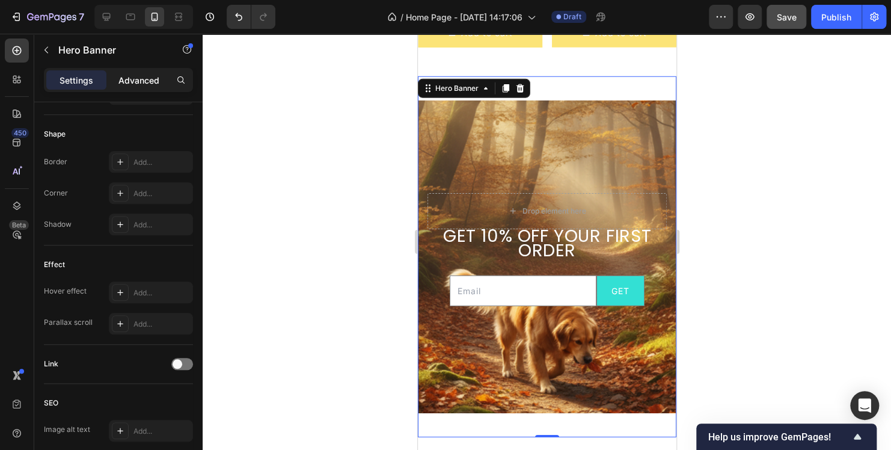
click at [136, 82] on p "Advanced" at bounding box center [138, 80] width 41 height 13
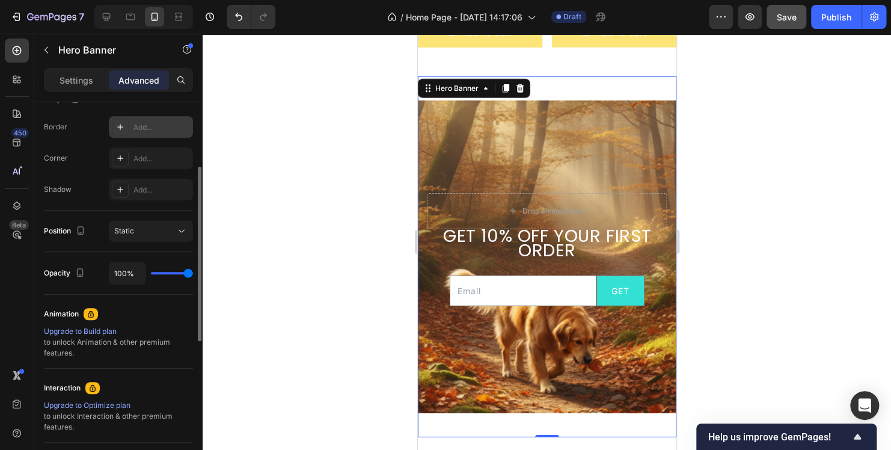
scroll to position [271, 0]
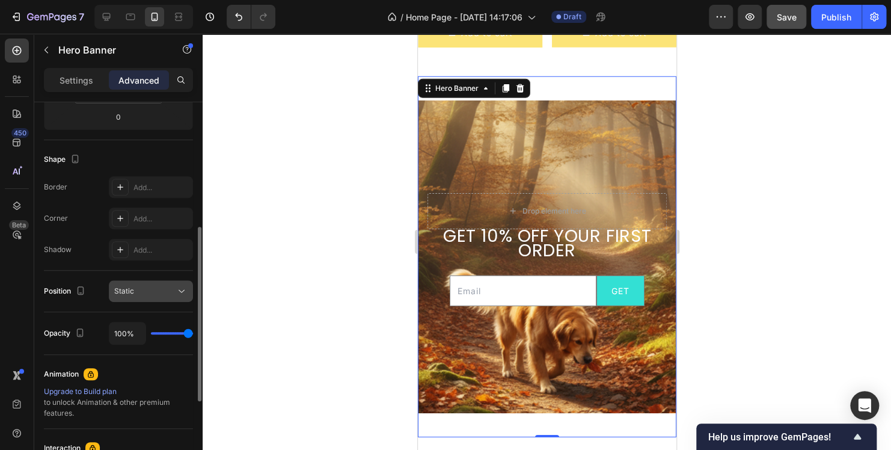
click at [158, 295] on div "Static" at bounding box center [144, 291] width 61 height 11
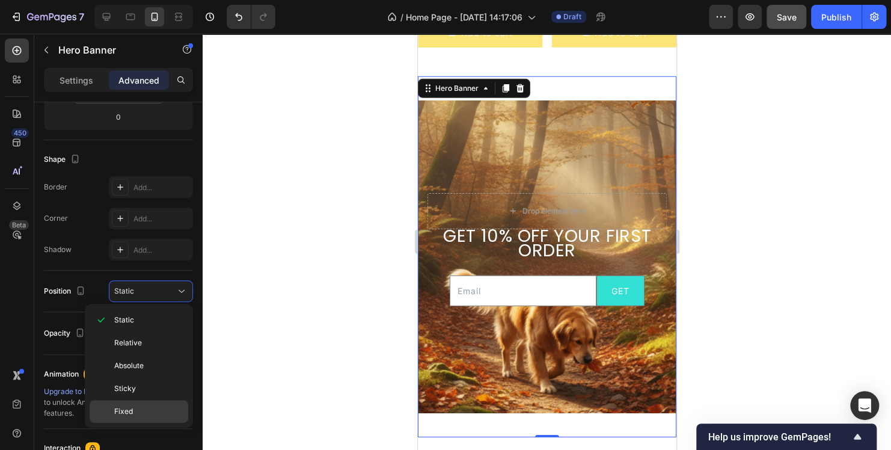
click at [124, 412] on span "Fixed" at bounding box center [123, 411] width 19 height 11
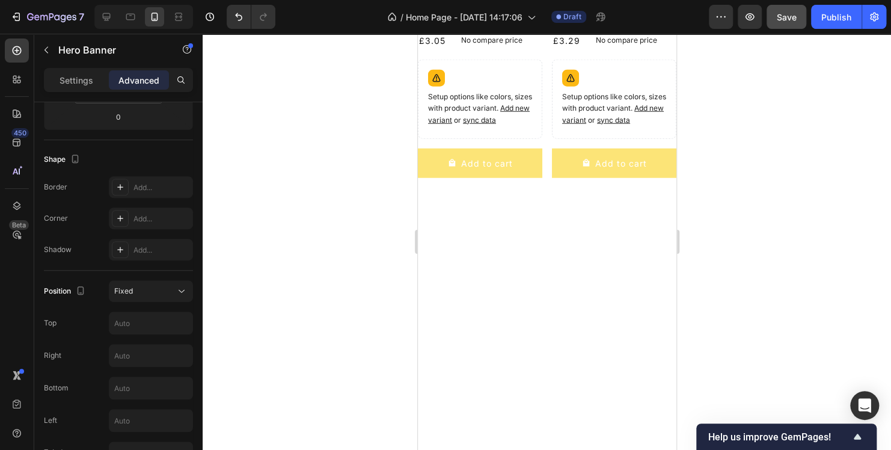
scroll to position [1589, 0]
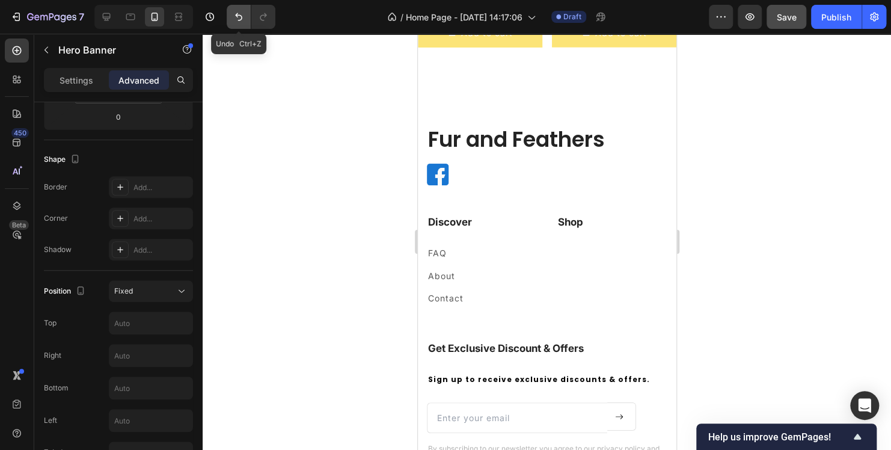
click at [239, 21] on icon "Undo/Redo" at bounding box center [239, 17] width 12 height 12
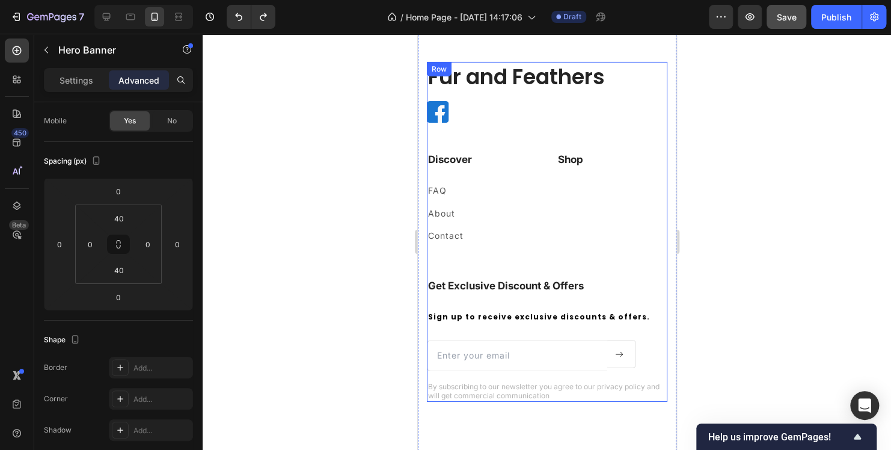
scroll to position [1744, 0]
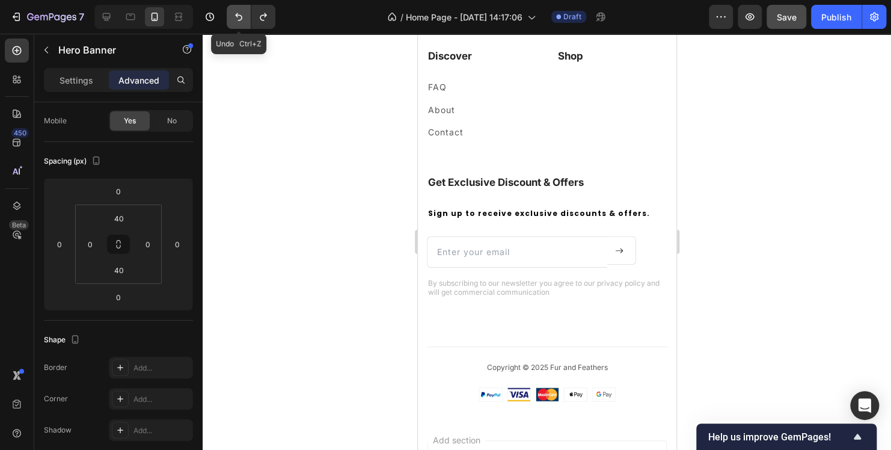
click at [231, 20] on button "Undo/Redo" at bounding box center [239, 17] width 24 height 24
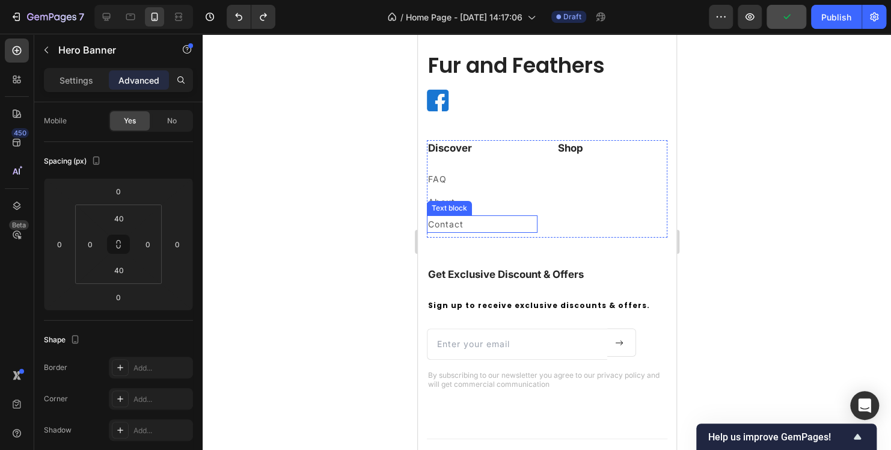
scroll to position [1984, 0]
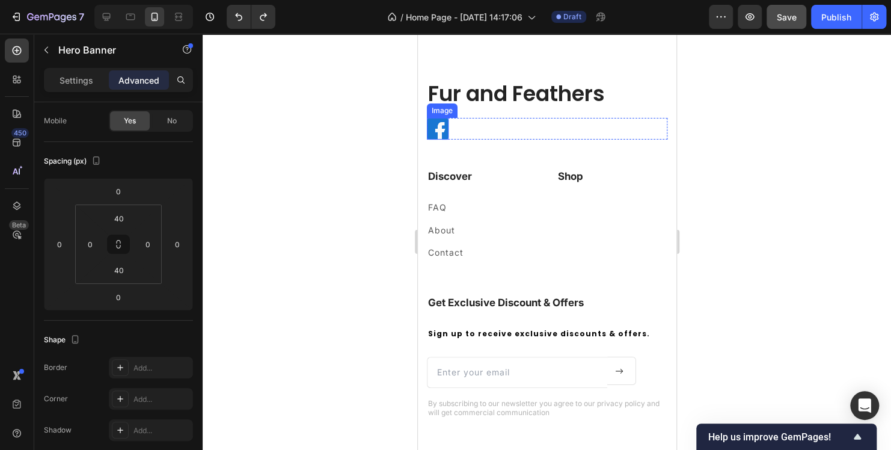
click at [439, 129] on img at bounding box center [437, 129] width 22 height 22
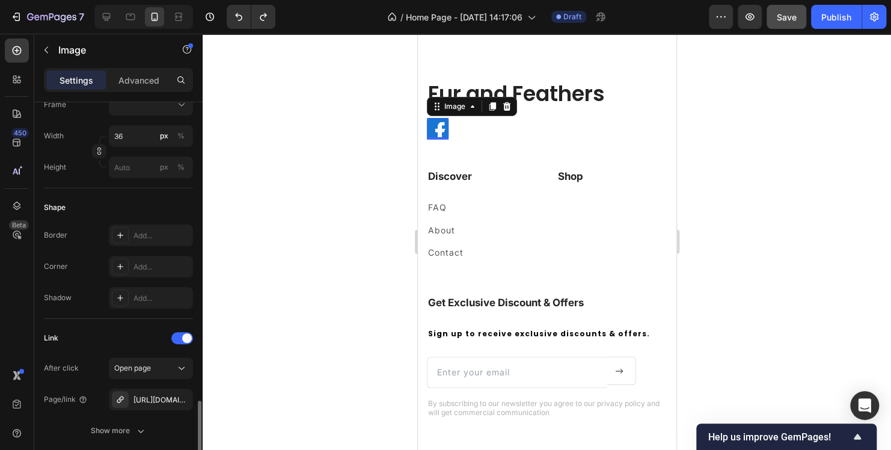
scroll to position [481, 0]
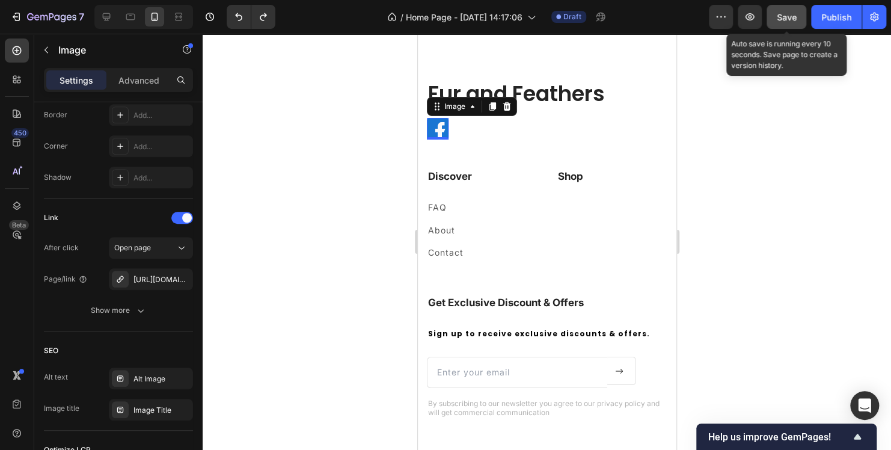
click at [771, 17] on button "Save" at bounding box center [787, 17] width 40 height 24
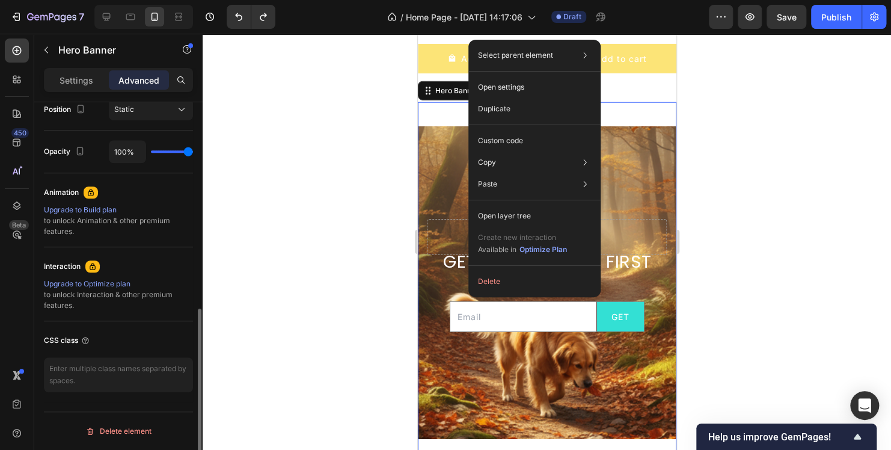
scroll to position [0, 0]
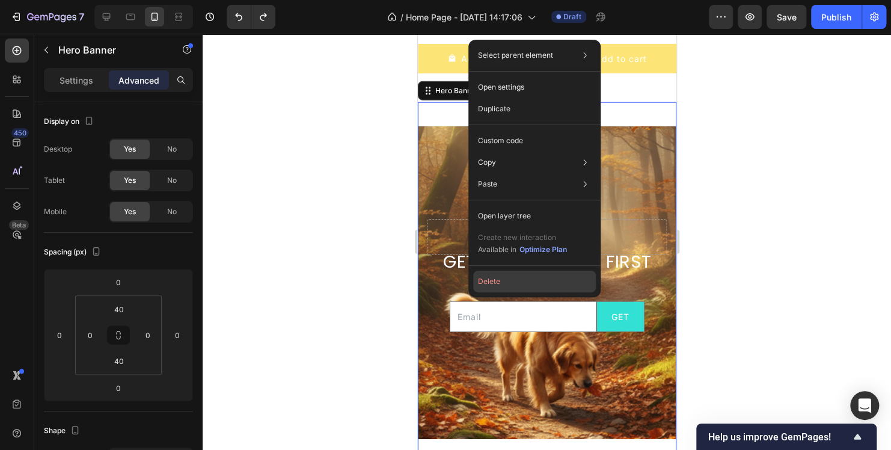
click at [505, 284] on button "Delete" at bounding box center [534, 282] width 123 height 22
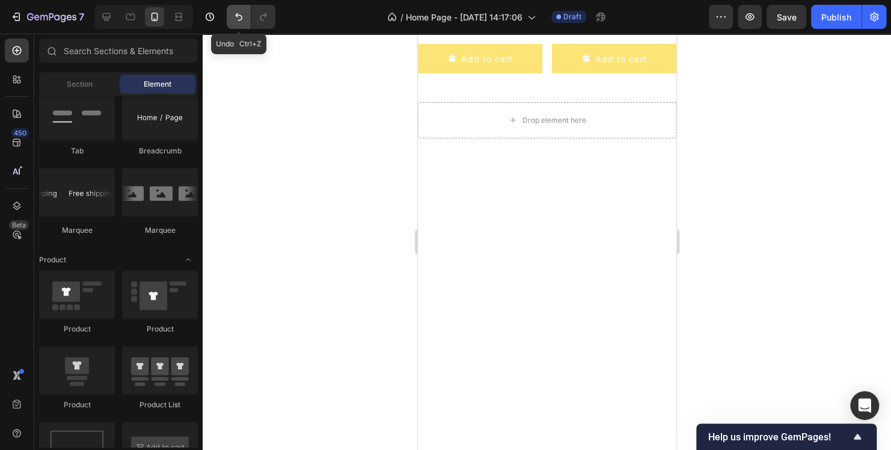
click at [237, 23] on button "Undo/Redo" at bounding box center [239, 17] width 24 height 24
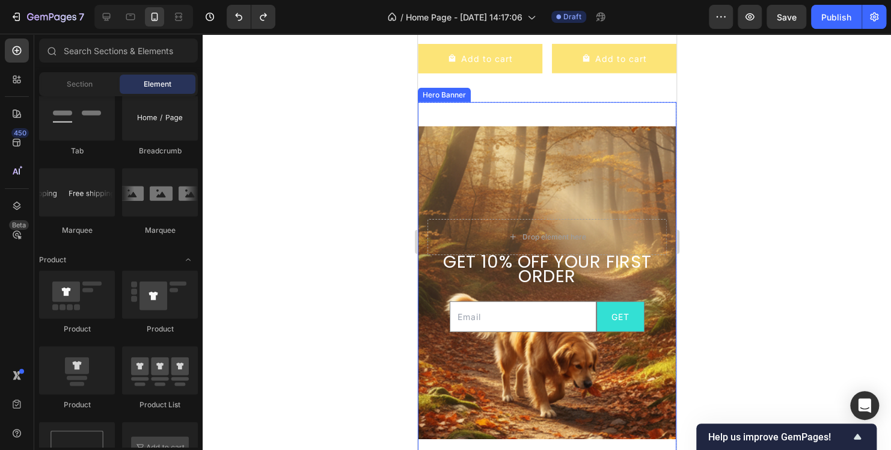
scroll to position [1804, 0]
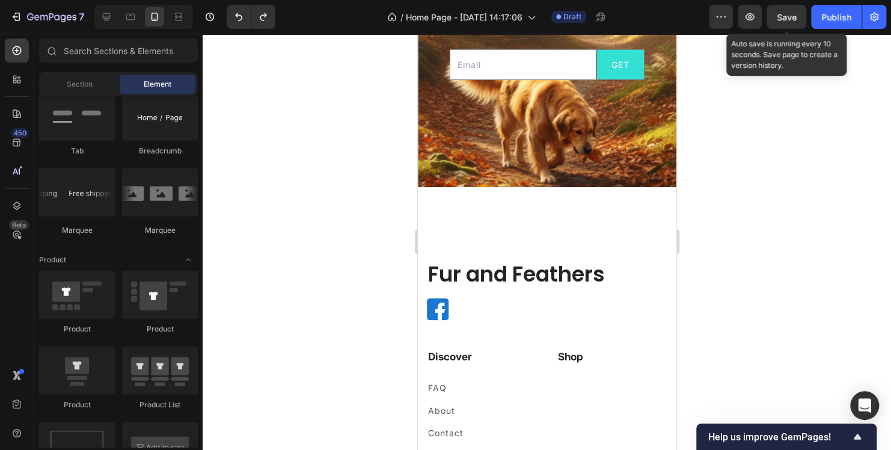
click at [789, 16] on span "Save" at bounding box center [787, 17] width 20 height 10
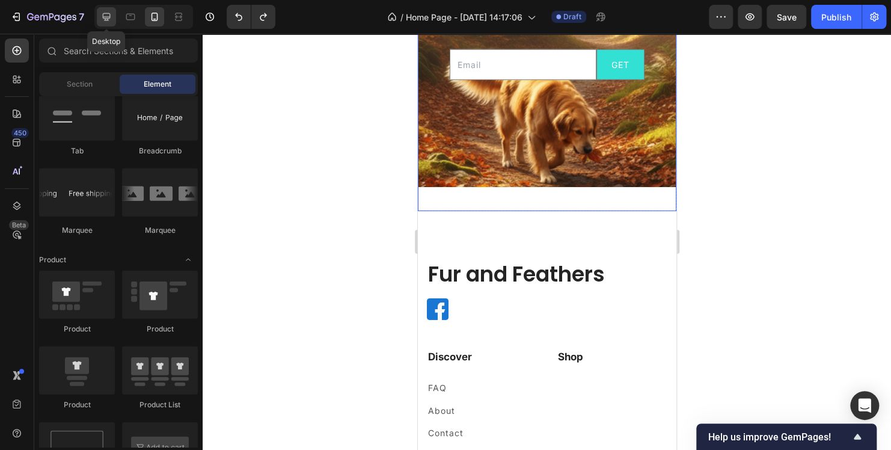
click at [99, 16] on div at bounding box center [106, 16] width 19 height 19
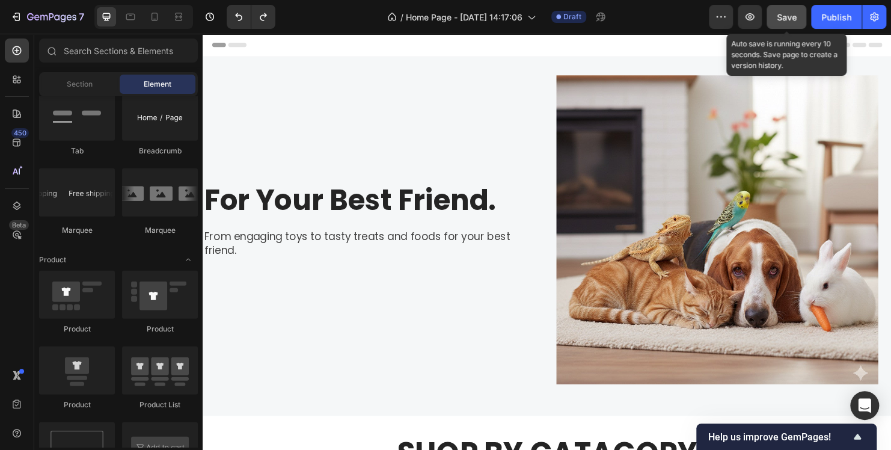
click at [785, 24] on button "Save" at bounding box center [787, 17] width 40 height 24
